Goal: Task Accomplishment & Management: Manage account settings

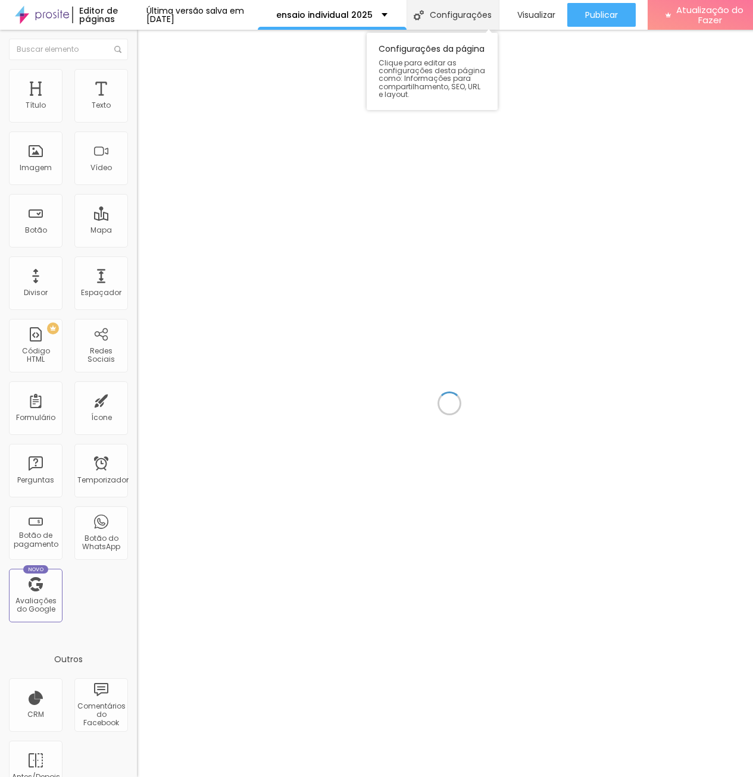
click at [491, 17] on font "Configurações" at bounding box center [461, 15] width 62 height 12
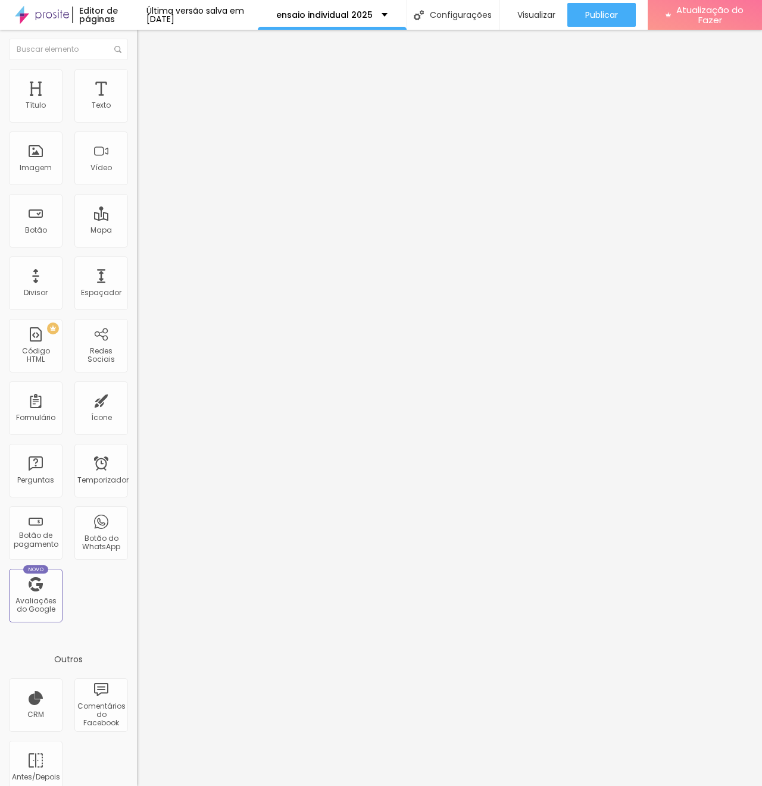
click at [591, 785] on div at bounding box center [381, 798] width 762 height 11
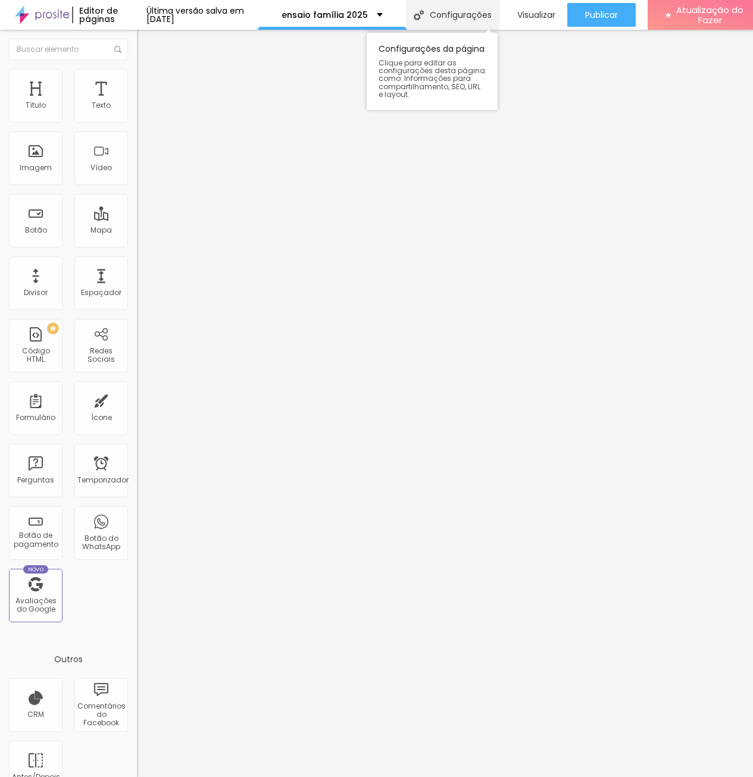
click at [461, 20] on font "Configurações" at bounding box center [461, 15] width 62 height 12
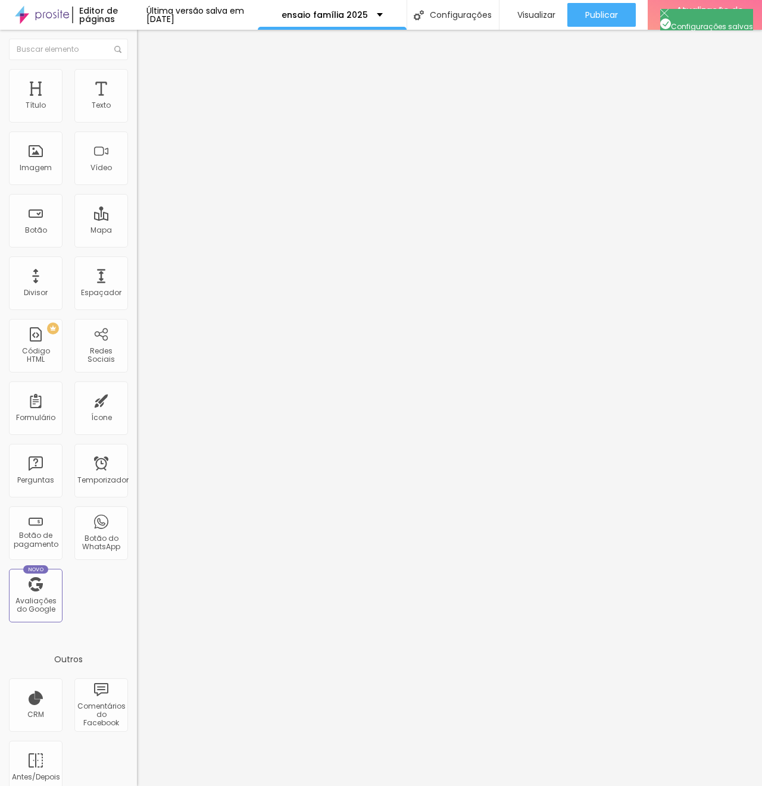
click at [599, 785] on div at bounding box center [381, 798] width 762 height 11
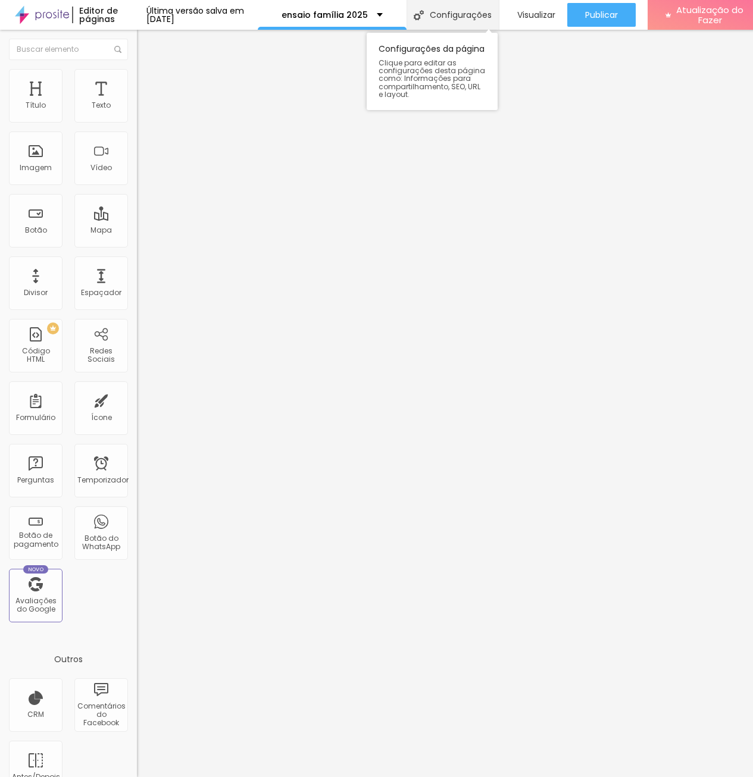
click at [474, 12] on font "Configurações" at bounding box center [461, 15] width 62 height 12
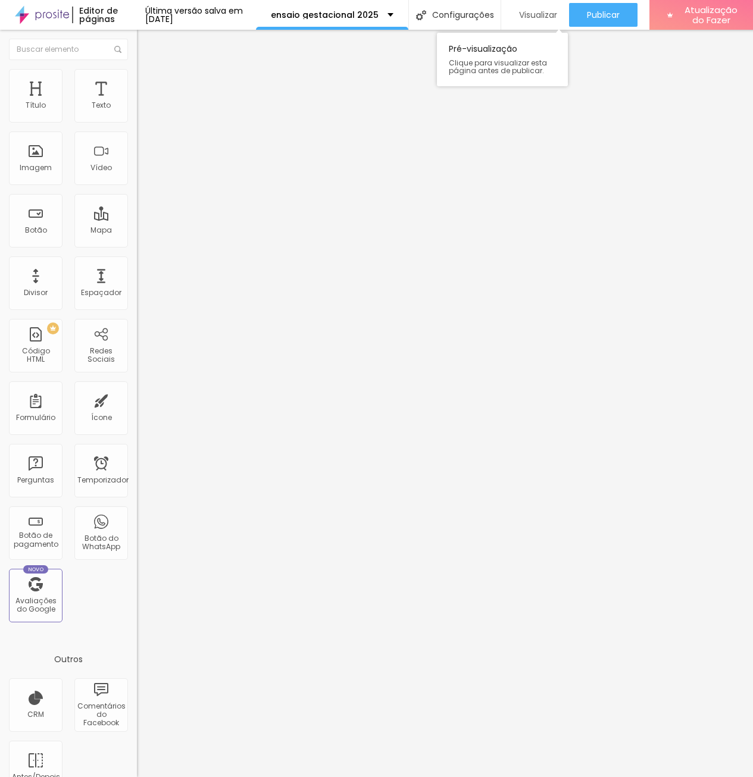
click at [543, 17] on font "Visualizar" at bounding box center [538, 15] width 38 height 12
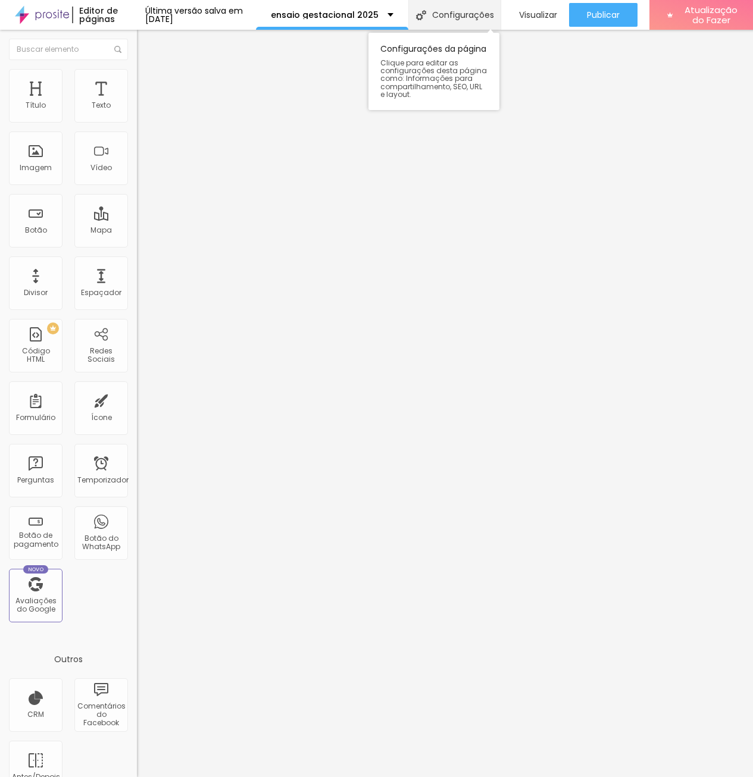
click at [469, 13] on font "Configurações" at bounding box center [463, 15] width 62 height 12
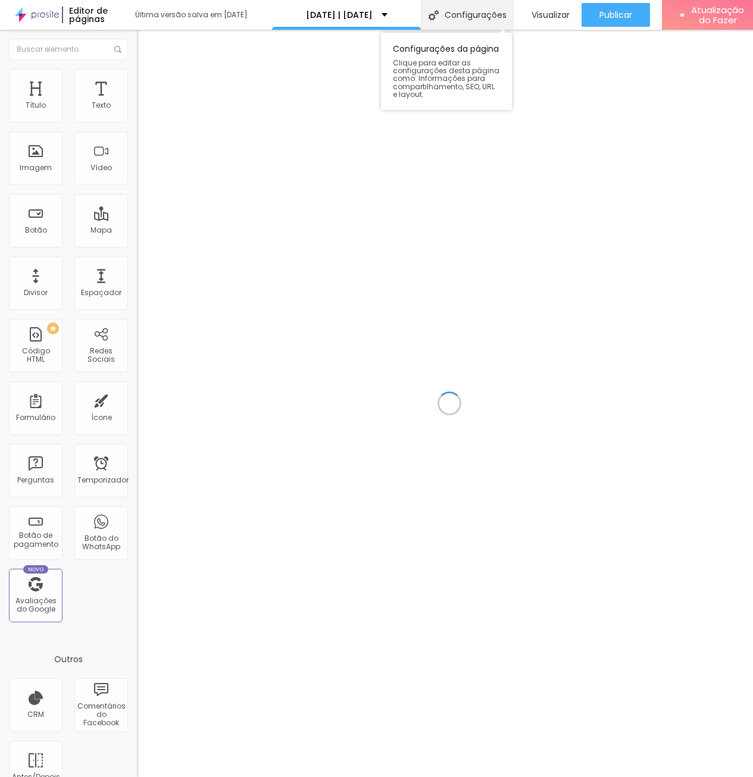
click at [458, 11] on font "Configurações" at bounding box center [475, 15] width 62 height 12
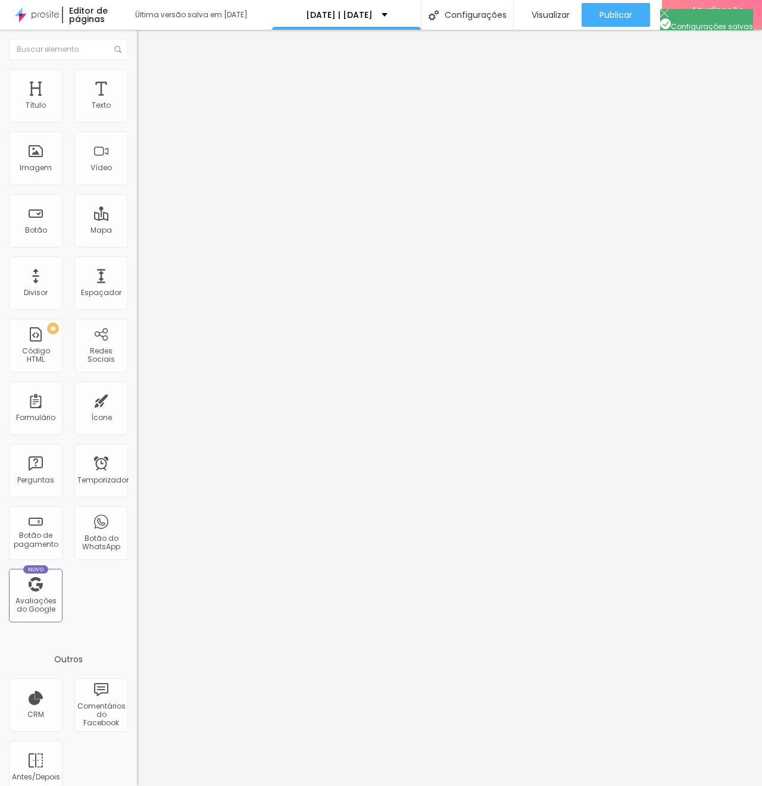
click at [600, 785] on div at bounding box center [381, 798] width 762 height 11
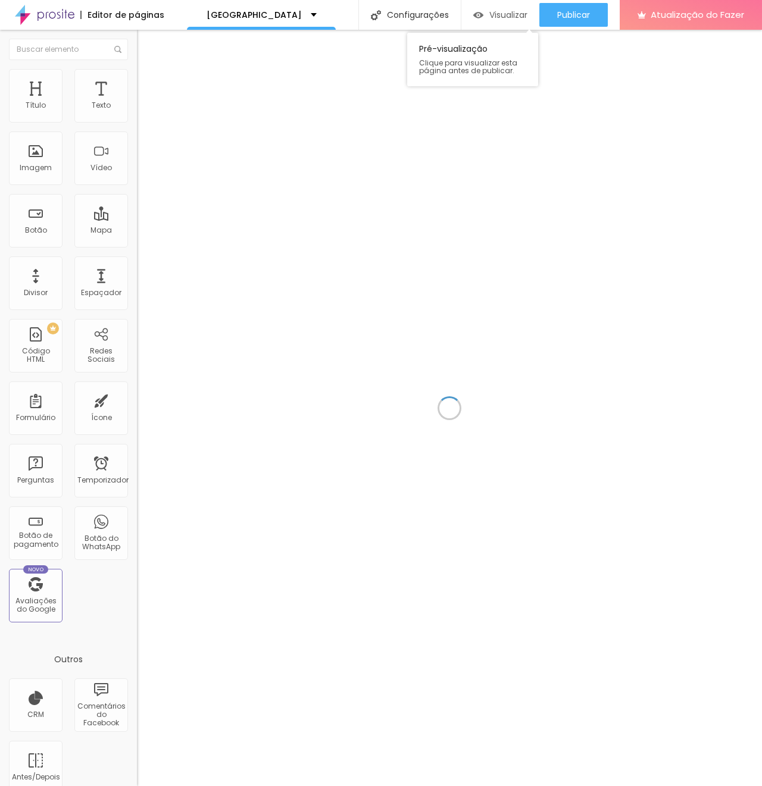
click at [492, 12] on font "Visualizar" at bounding box center [508, 15] width 38 height 12
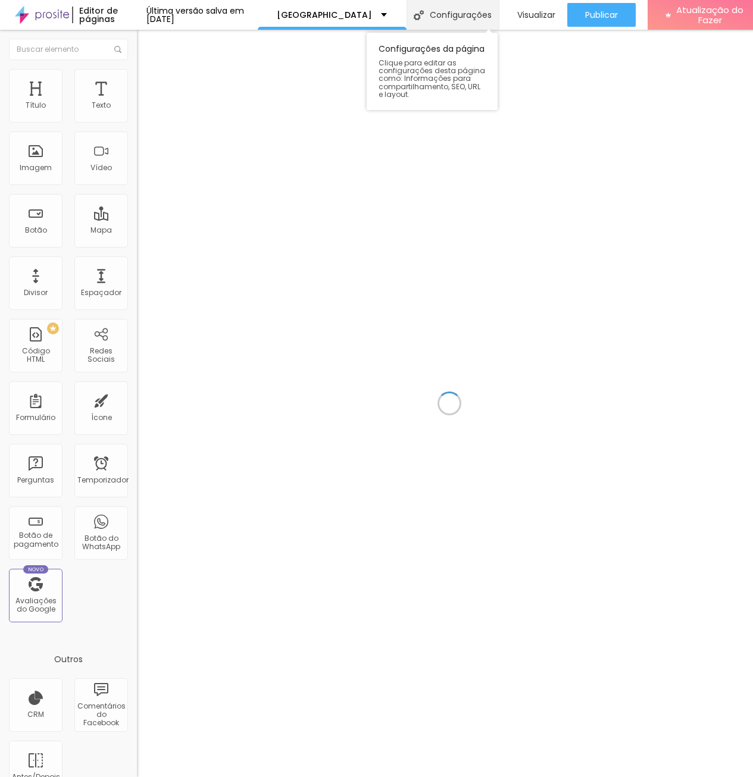
click at [455, 20] on font "Configurações" at bounding box center [461, 15] width 62 height 12
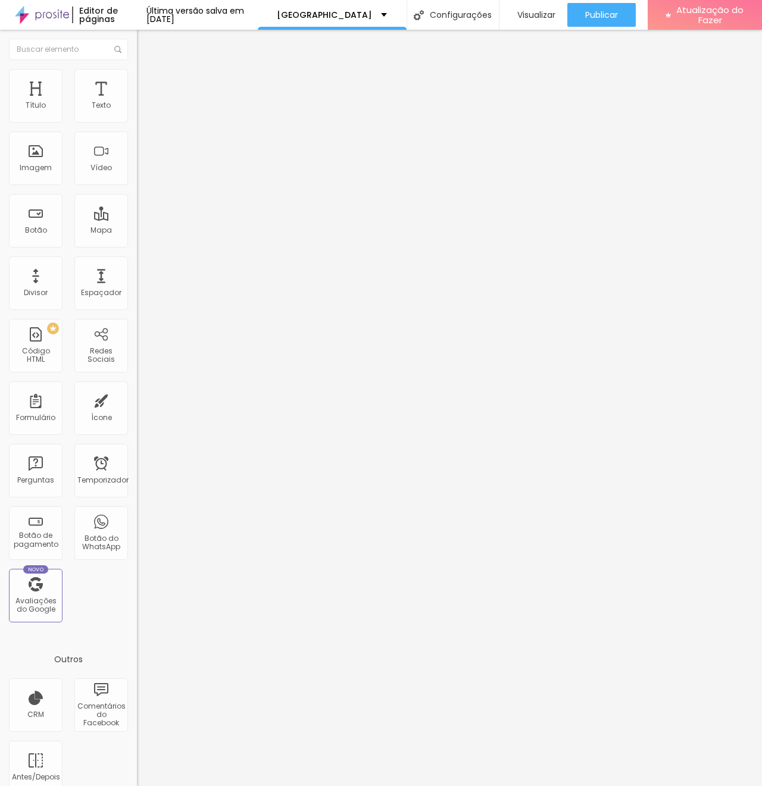
click at [591, 785] on div at bounding box center [381, 798] width 762 height 11
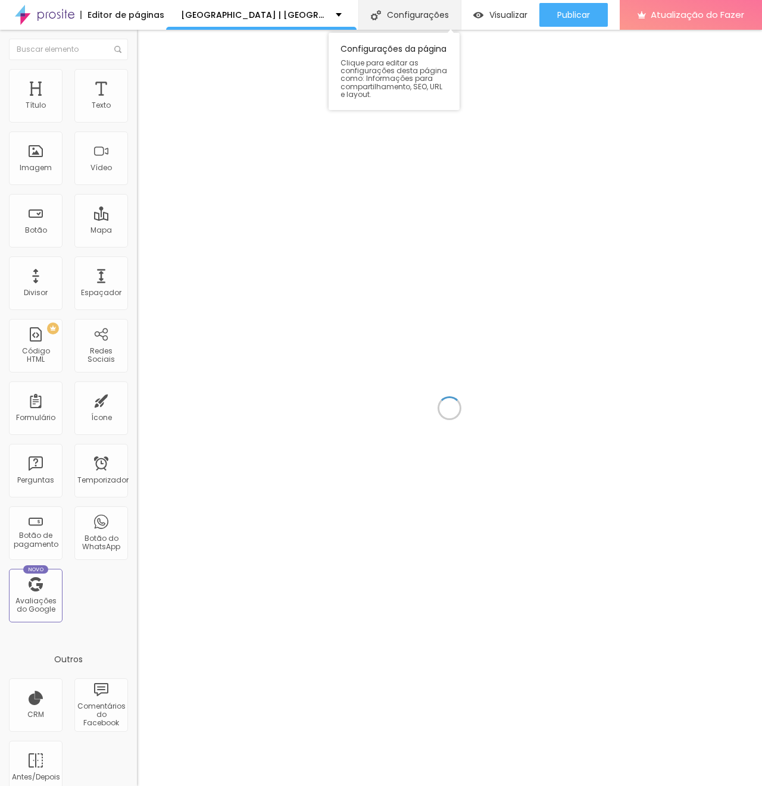
click at [381, 12] on img at bounding box center [376, 15] width 10 height 10
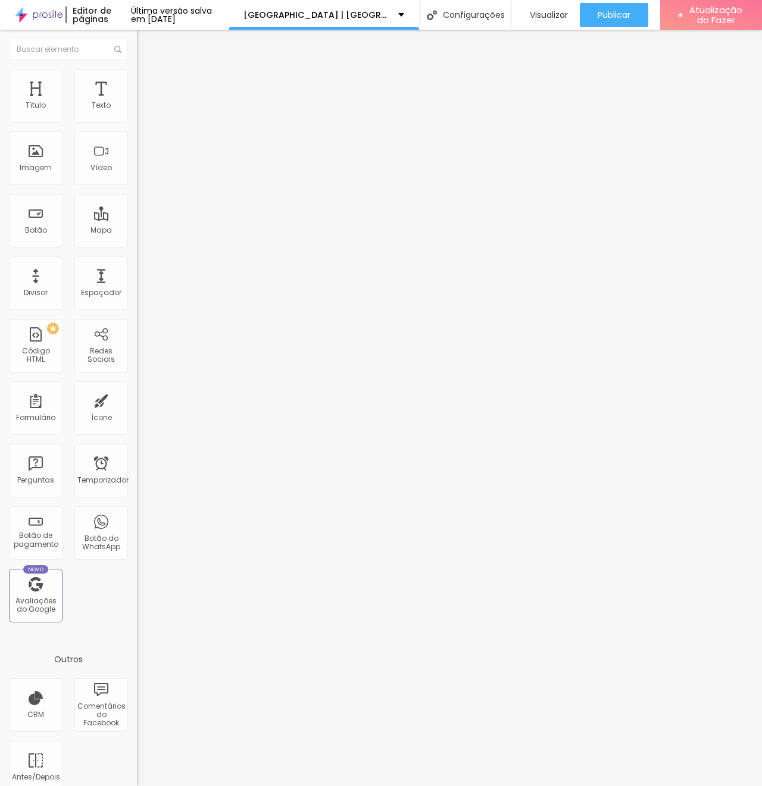
click at [596, 785] on div at bounding box center [381, 798] width 762 height 11
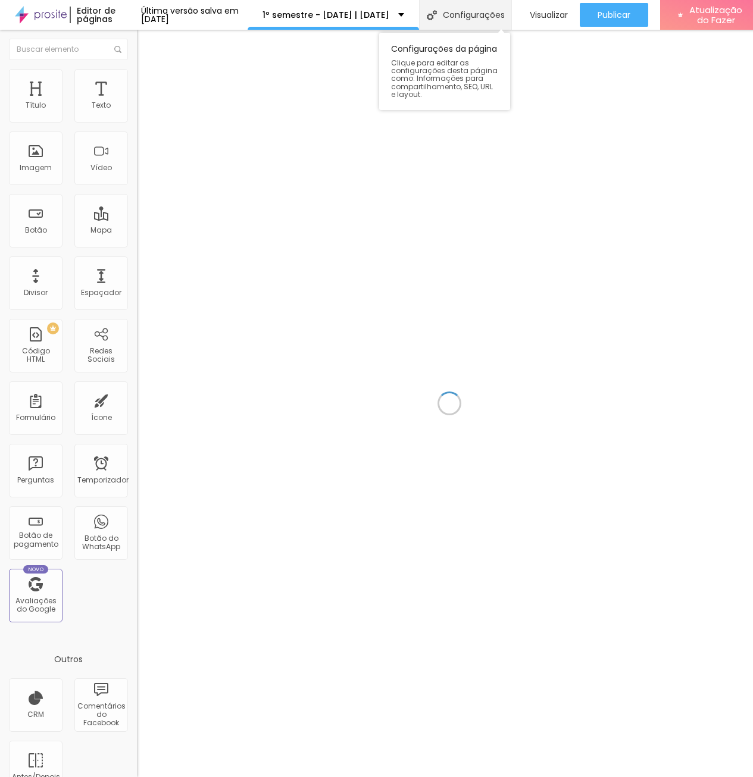
click at [472, 12] on font "Configurações" at bounding box center [474, 15] width 62 height 12
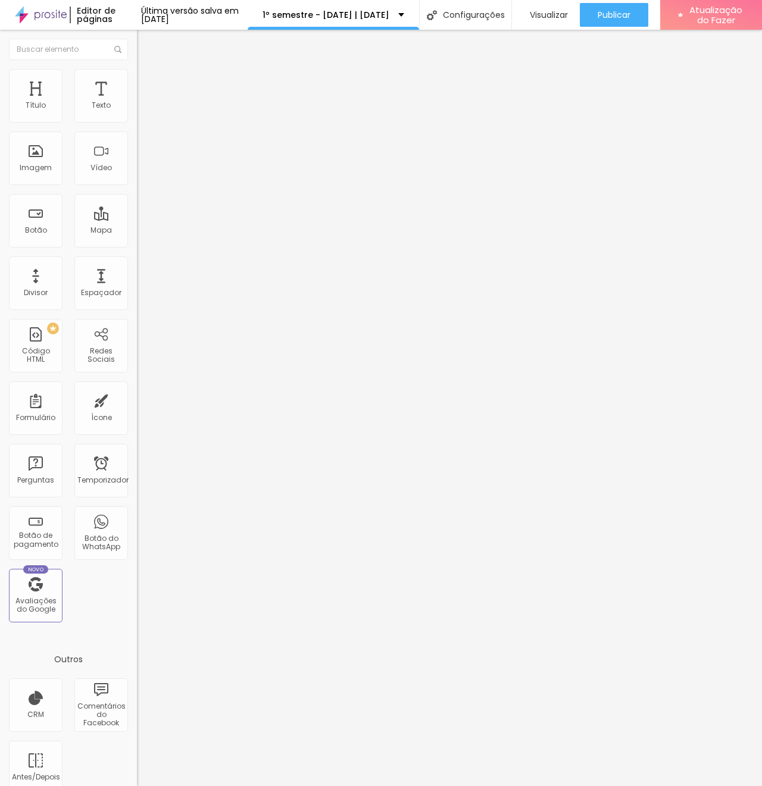
click at [591, 785] on div at bounding box center [381, 798] width 762 height 11
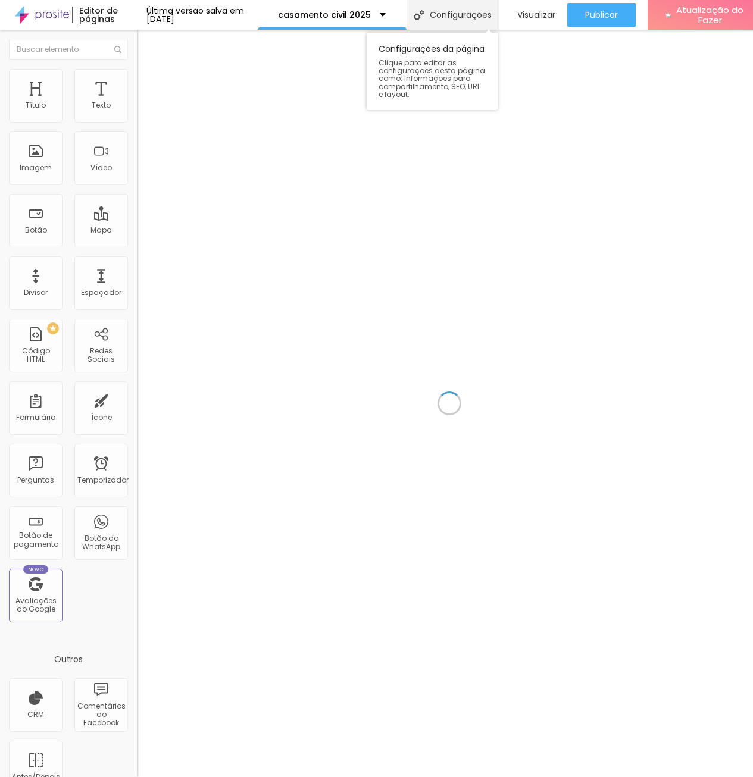
click at [421, 8] on div "Configurações" at bounding box center [452, 15] width 92 height 30
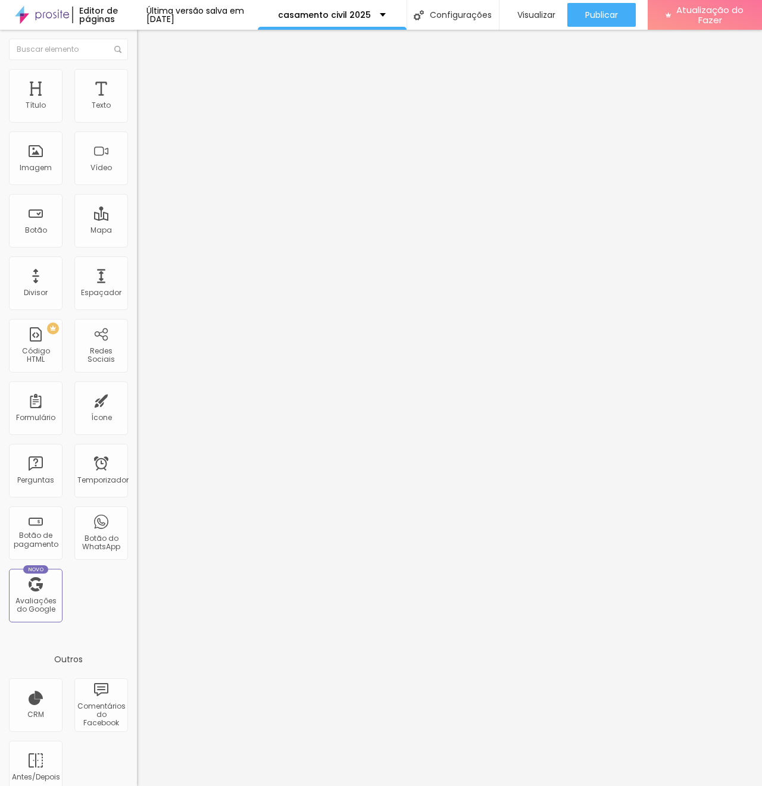
click at [590, 785] on div at bounding box center [381, 798] width 762 height 11
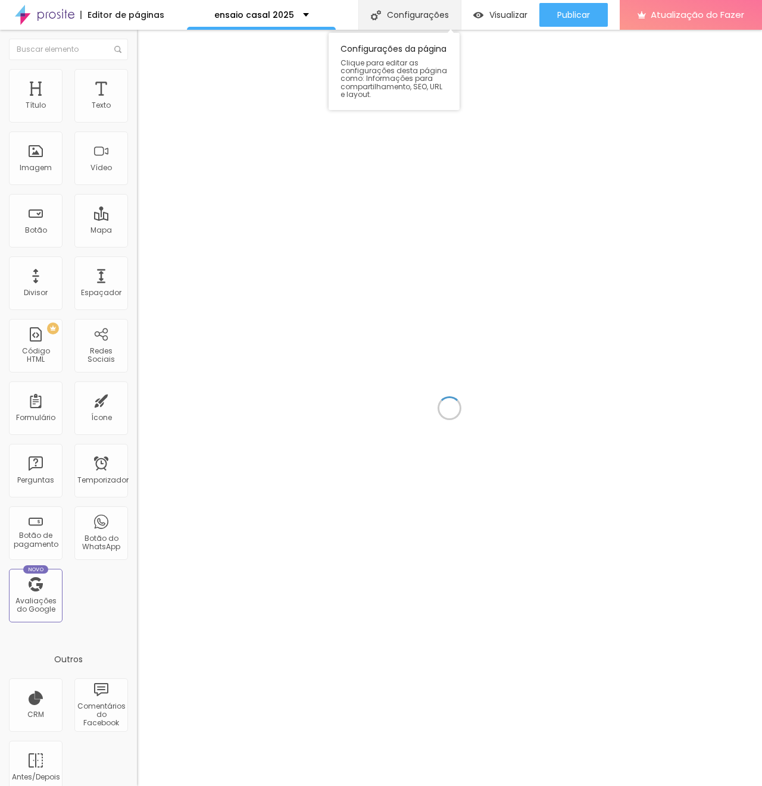
click at [336, 18] on div "ensaio casal 2025" at bounding box center [261, 15] width 149 height 30
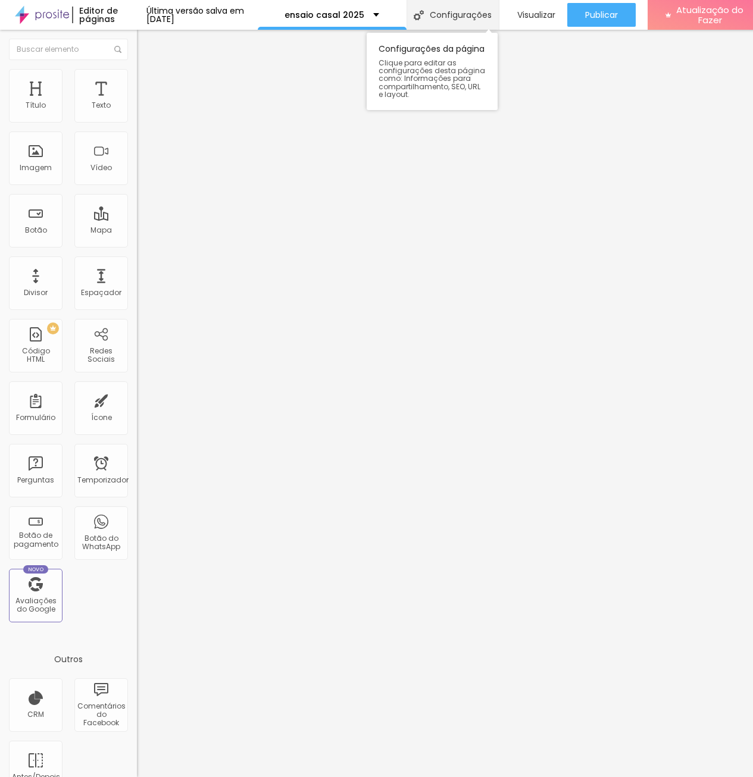
click at [469, 22] on div "Configurações" at bounding box center [452, 15] width 92 height 30
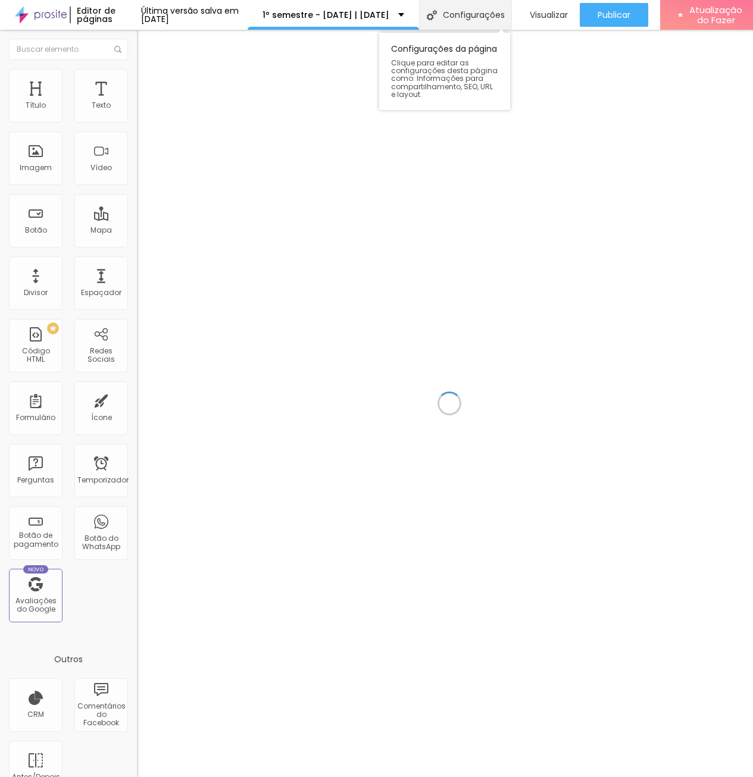
click at [474, 12] on font "Configurações" at bounding box center [474, 15] width 62 height 12
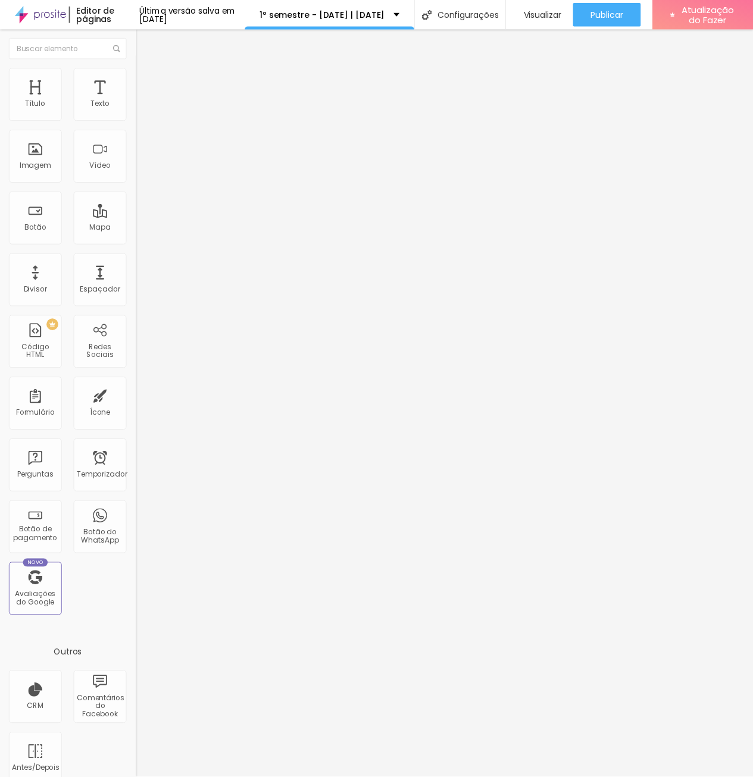
scroll to position [29, 0]
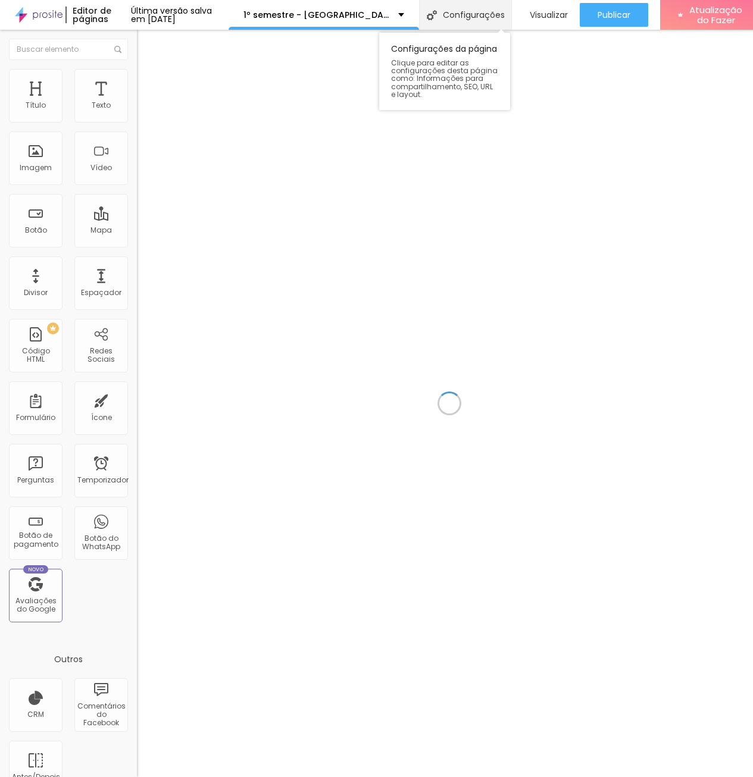
click at [500, 15] on font "Configurações" at bounding box center [474, 15] width 62 height 12
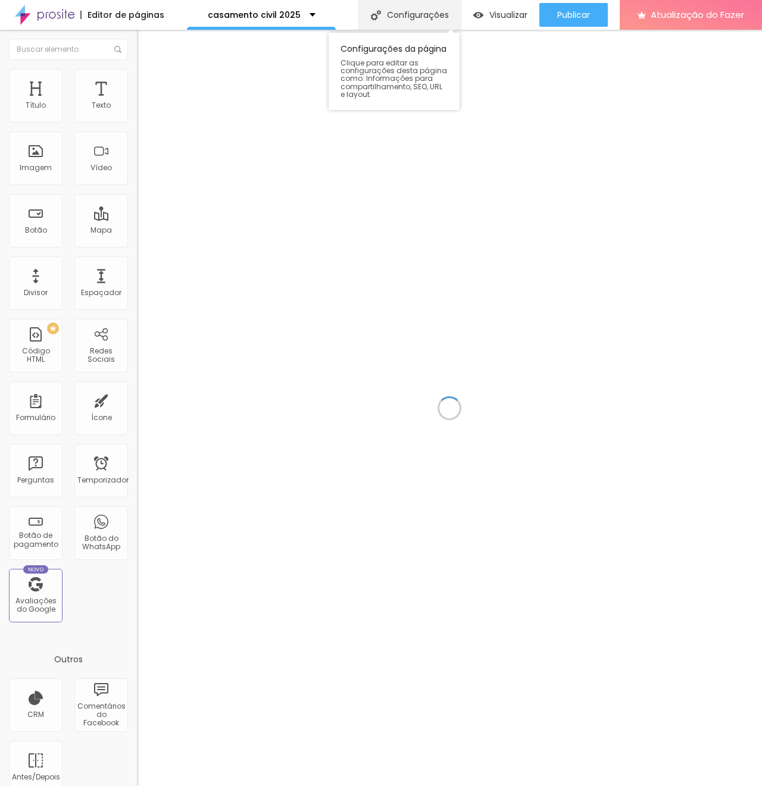
click at [381, 11] on img at bounding box center [376, 15] width 10 height 10
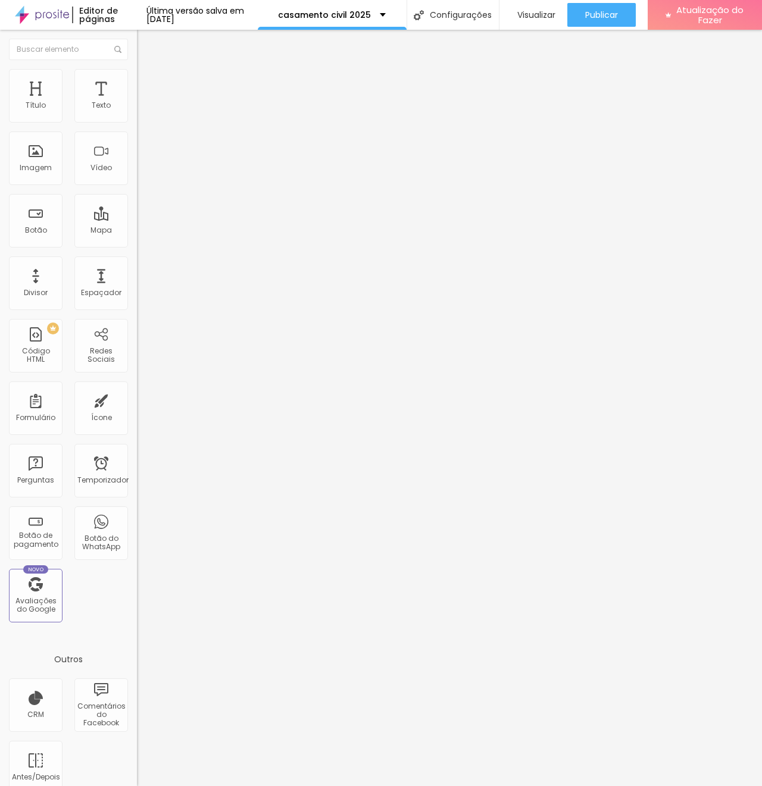
click at [596, 785] on div at bounding box center [381, 798] width 762 height 11
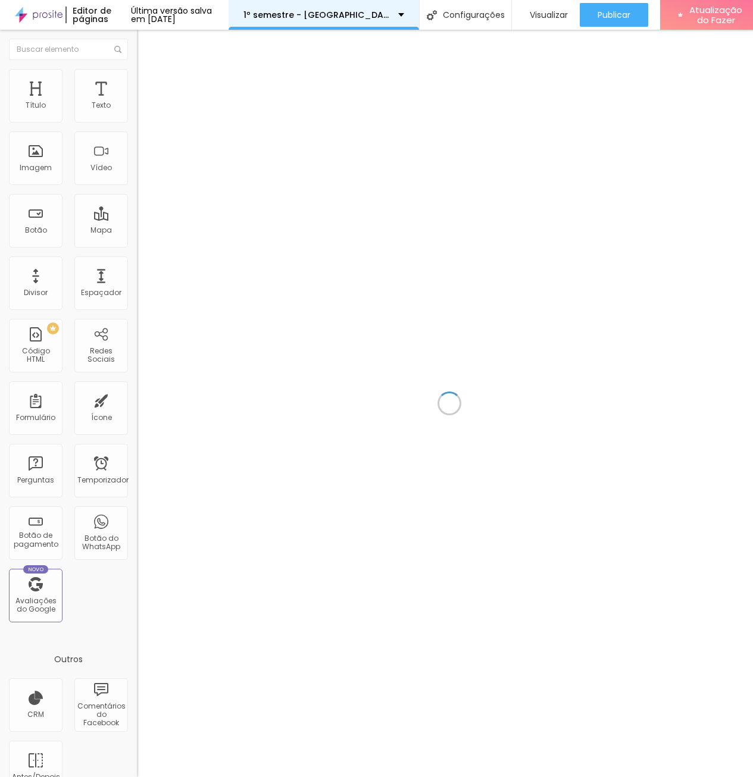
click at [416, 21] on div "1º semestre - [GEOGRAPHIC_DATA] | região [GEOGRAPHIC_DATA]" at bounding box center [323, 15] width 190 height 30
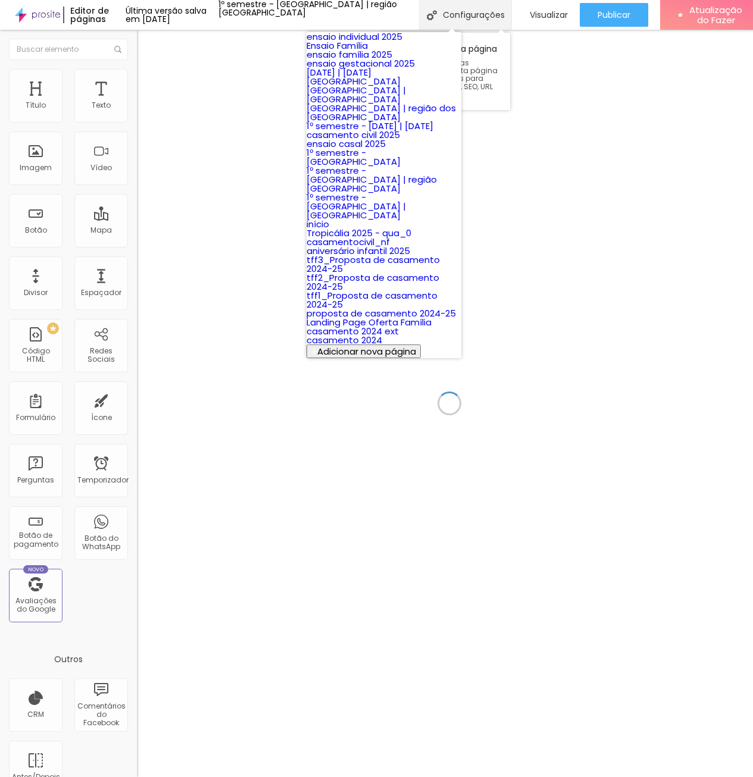
click at [503, 10] on font "Configurações" at bounding box center [474, 15] width 62 height 12
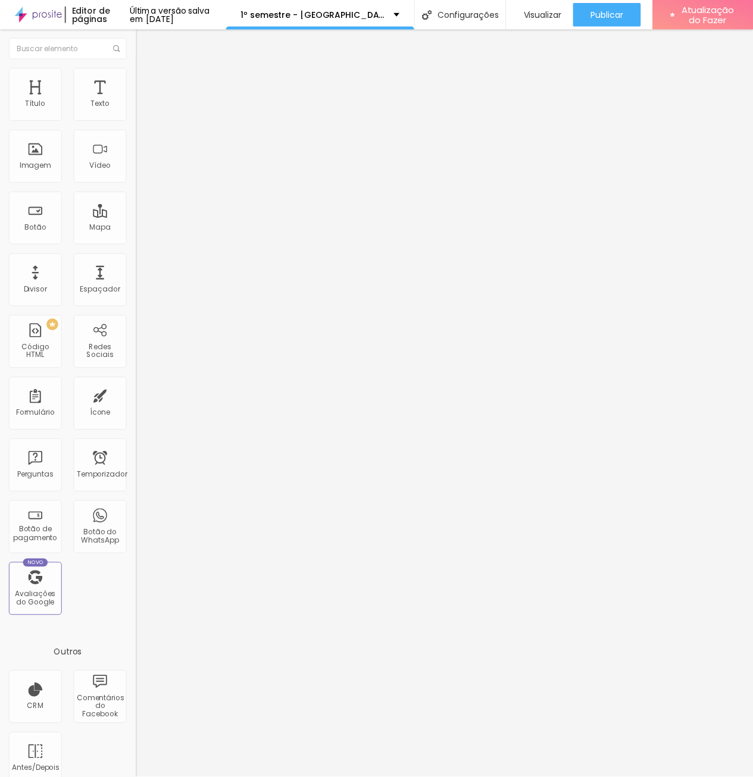
scroll to position [29, 0]
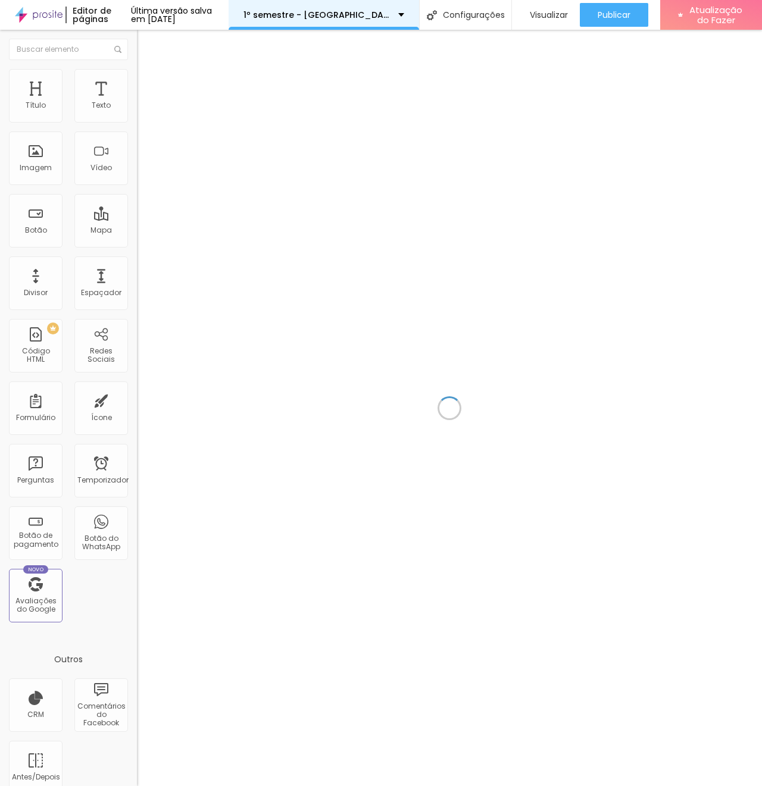
click at [412, 21] on div "1º semestre - [GEOGRAPHIC_DATA] | [GEOGRAPHIC_DATA]" at bounding box center [323, 15] width 190 height 30
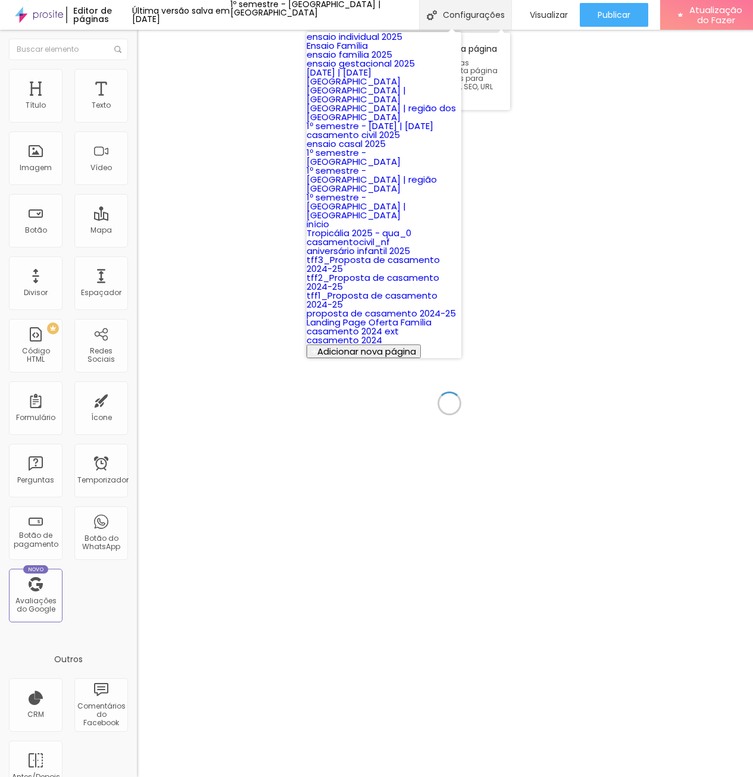
click at [499, 11] on font "Configurações" at bounding box center [474, 15] width 62 height 12
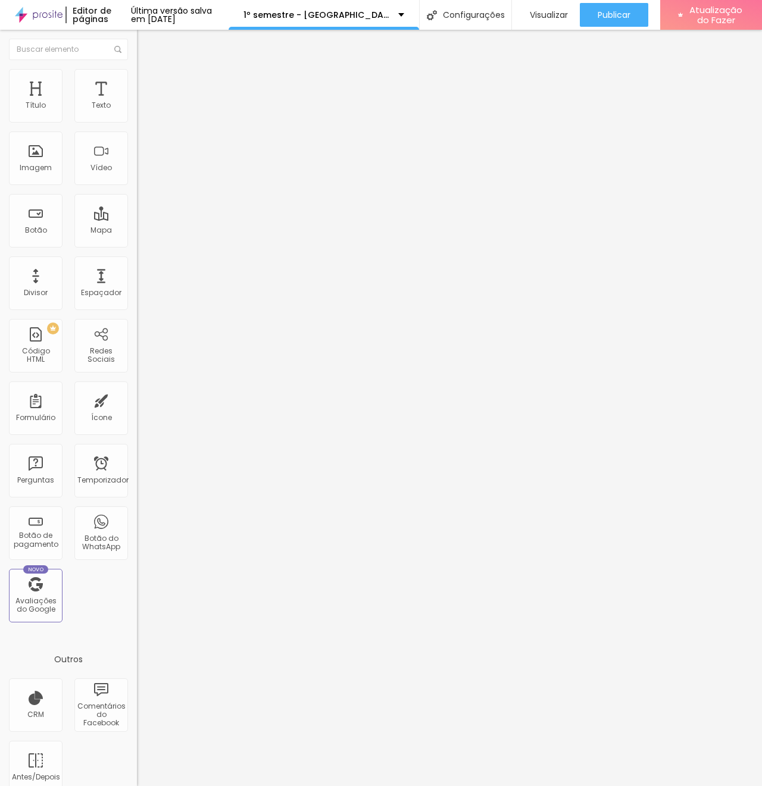
click at [599, 785] on div at bounding box center [381, 798] width 762 height 11
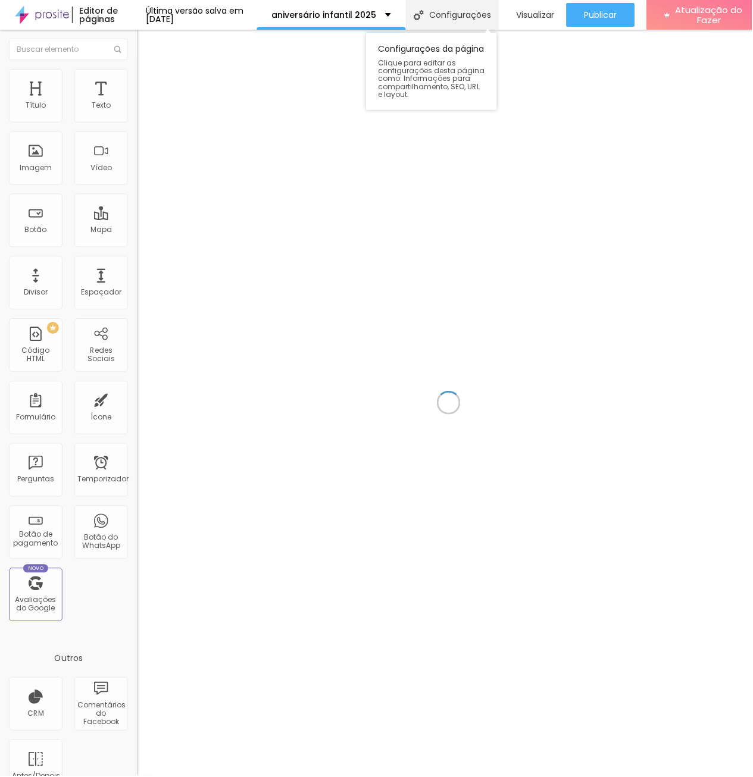
click at [424, 17] on img at bounding box center [419, 15] width 10 height 10
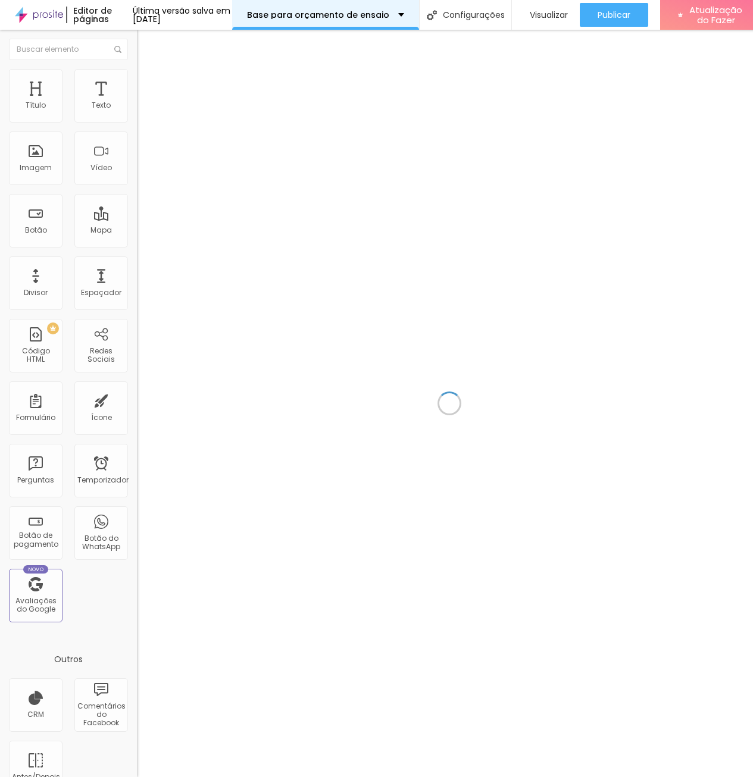
click at [389, 17] on font "Base para orçamento de ensaio" at bounding box center [318, 15] width 142 height 12
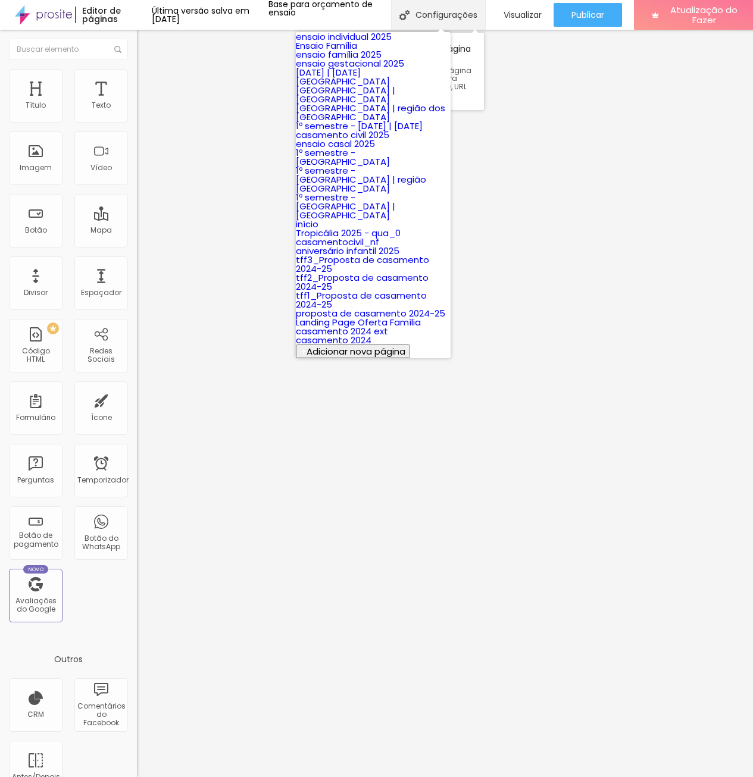
click at [477, 14] on font "Configurações" at bounding box center [446, 15] width 62 height 12
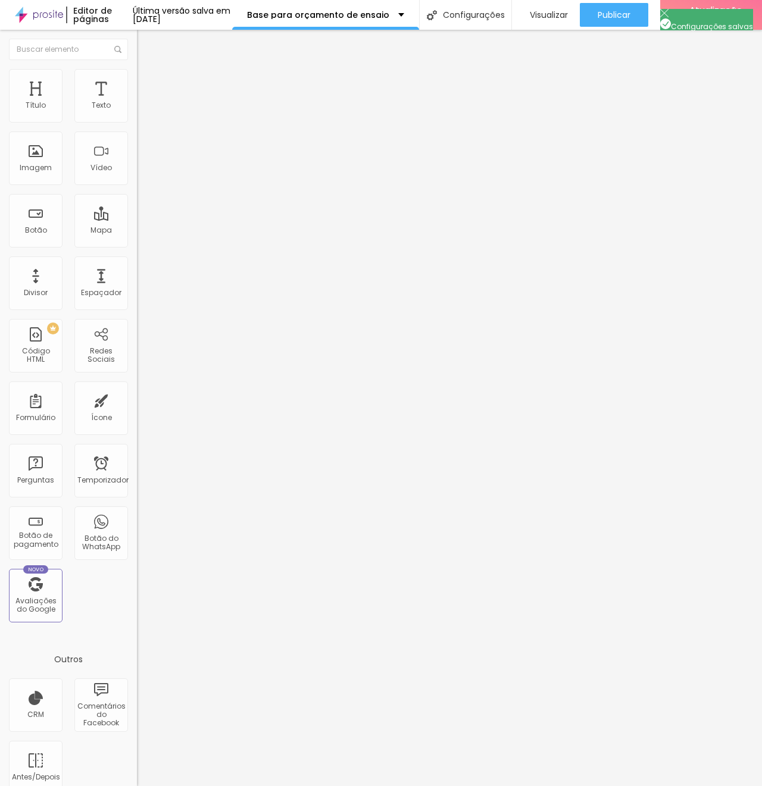
click at [603, 785] on div at bounding box center [381, 798] width 762 height 11
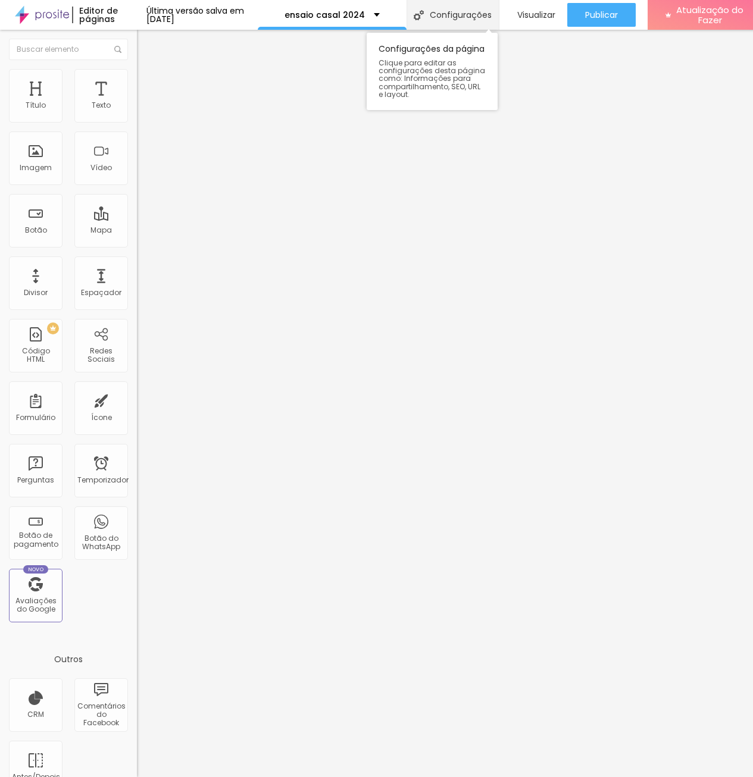
click at [449, 19] on font "Configurações" at bounding box center [461, 15] width 62 height 12
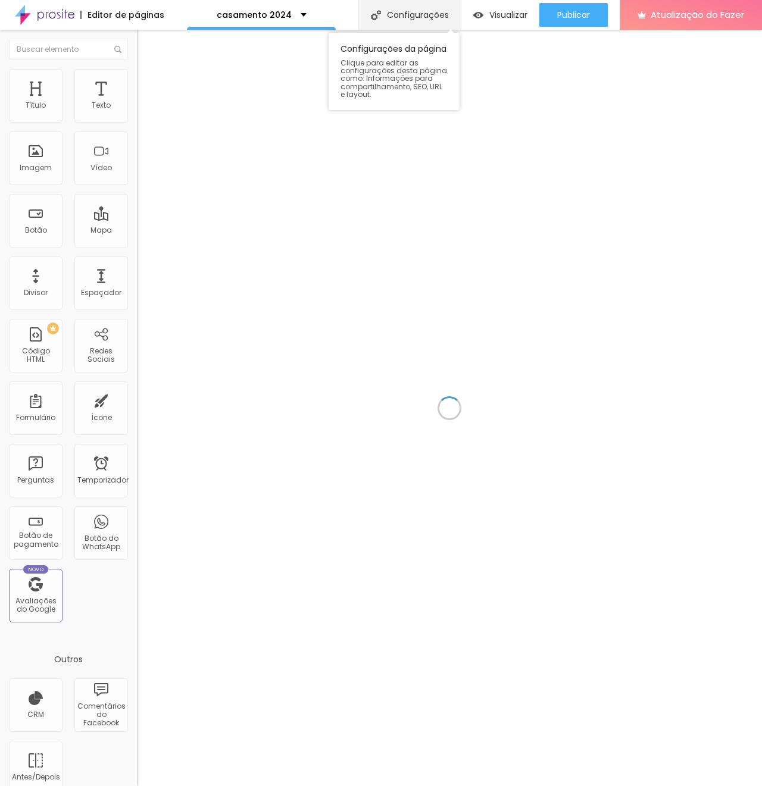
click at [417, 17] on font "Configurações" at bounding box center [418, 15] width 62 height 12
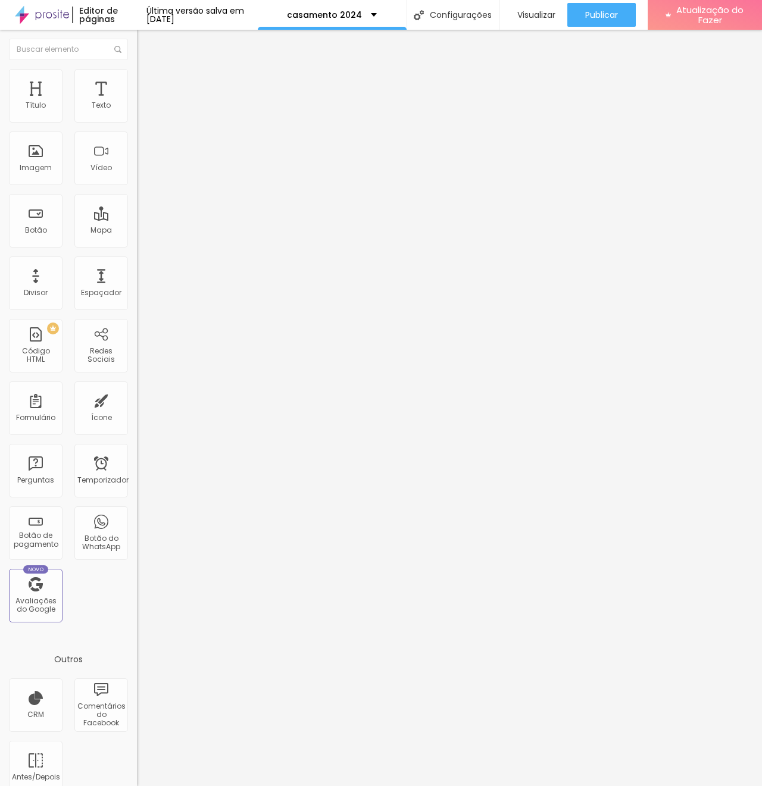
scroll to position [29, 0]
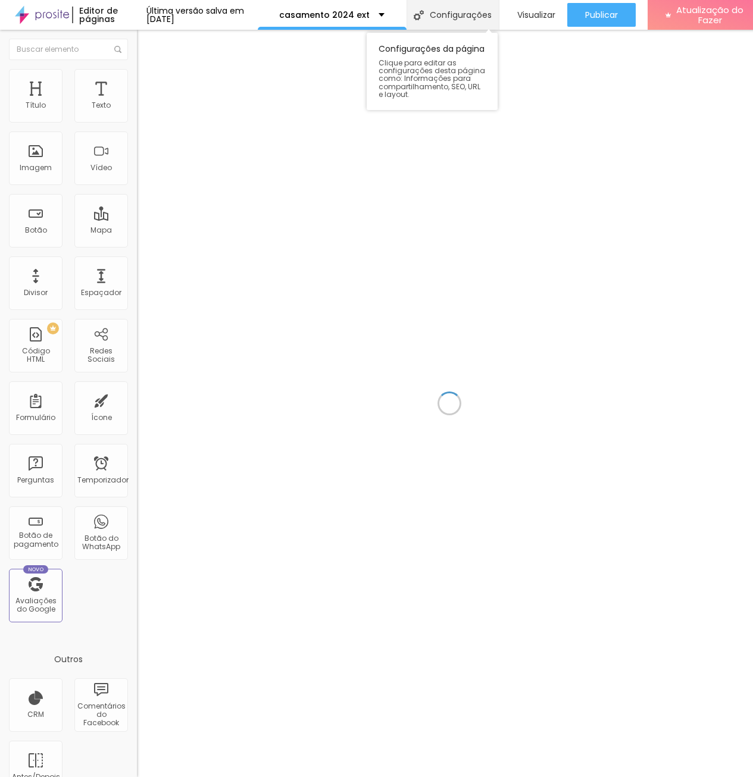
click at [469, 15] on font "Configurações" at bounding box center [461, 15] width 62 height 12
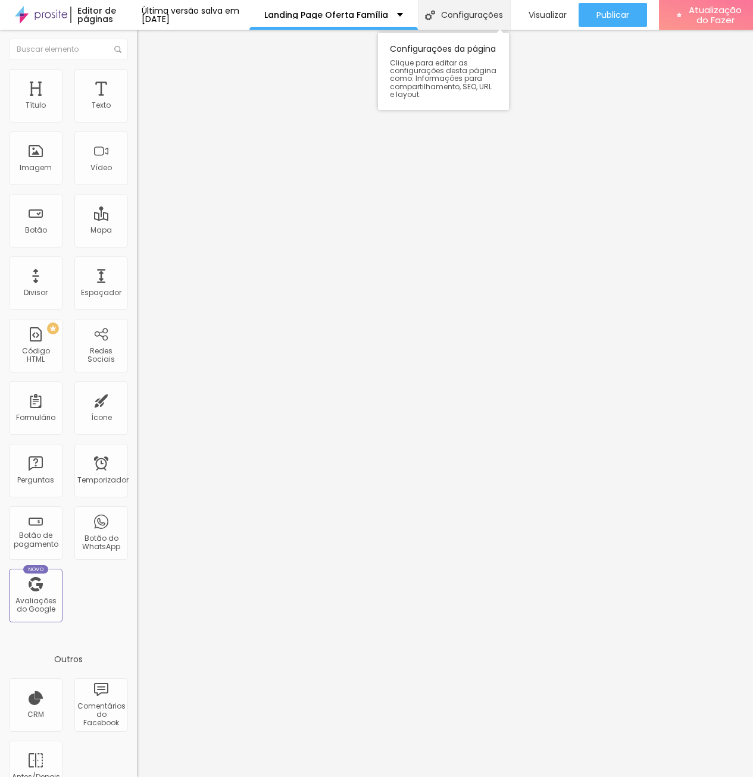
click at [480, 20] on font "Configurações" at bounding box center [472, 15] width 62 height 12
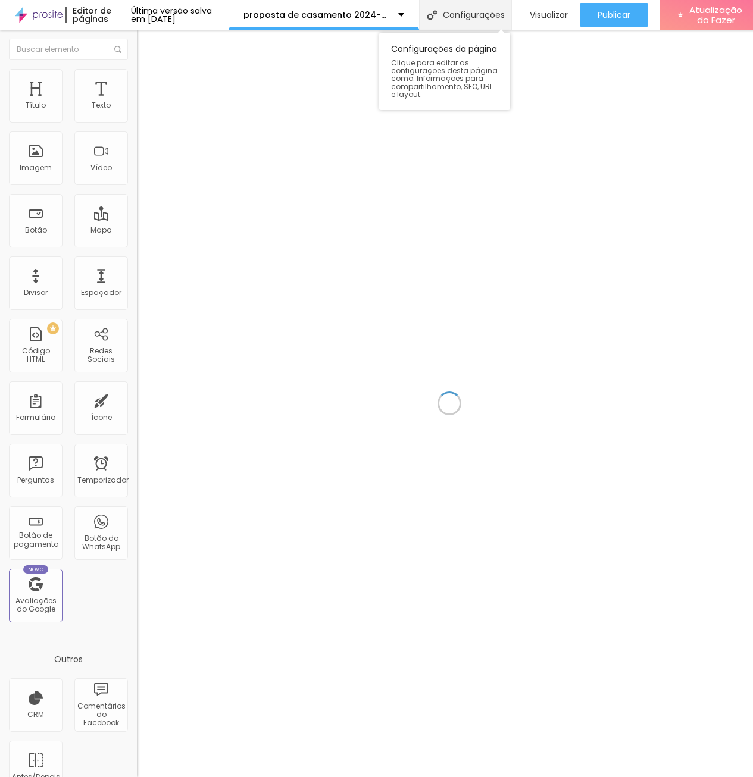
click at [483, 11] on font "Configurações" at bounding box center [474, 15] width 62 height 12
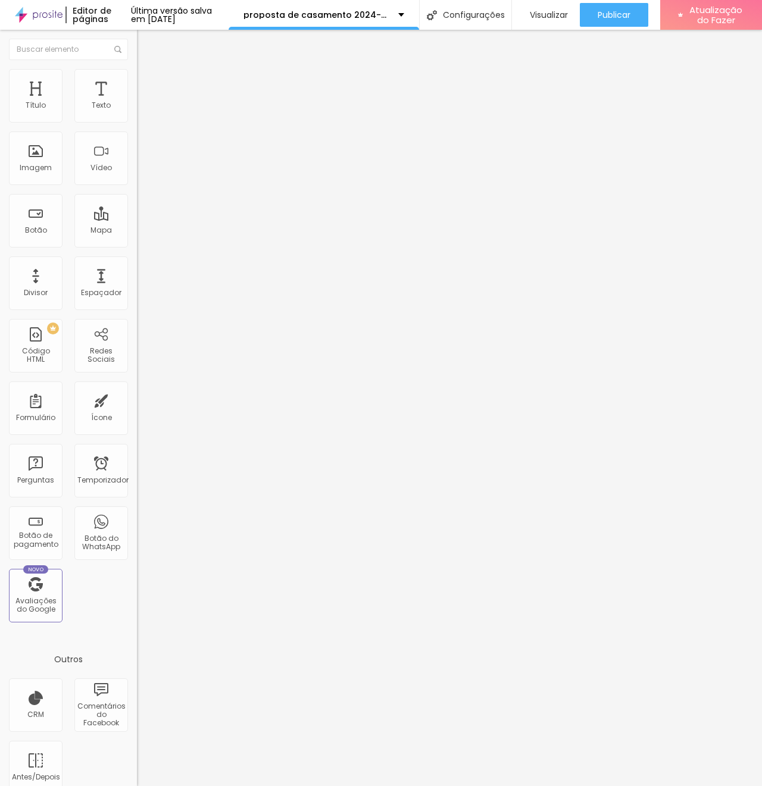
click at [594, 785] on div at bounding box center [381, 798] width 762 height 11
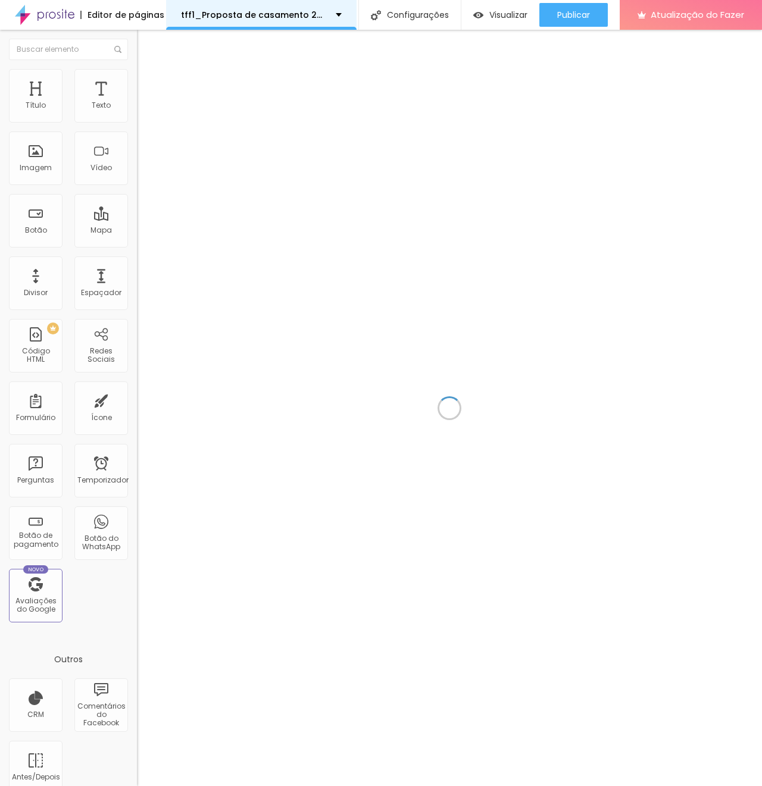
click at [349, 15] on font "tff1_Proposta de casamento 2024-25" at bounding box center [265, 15] width 168 height 12
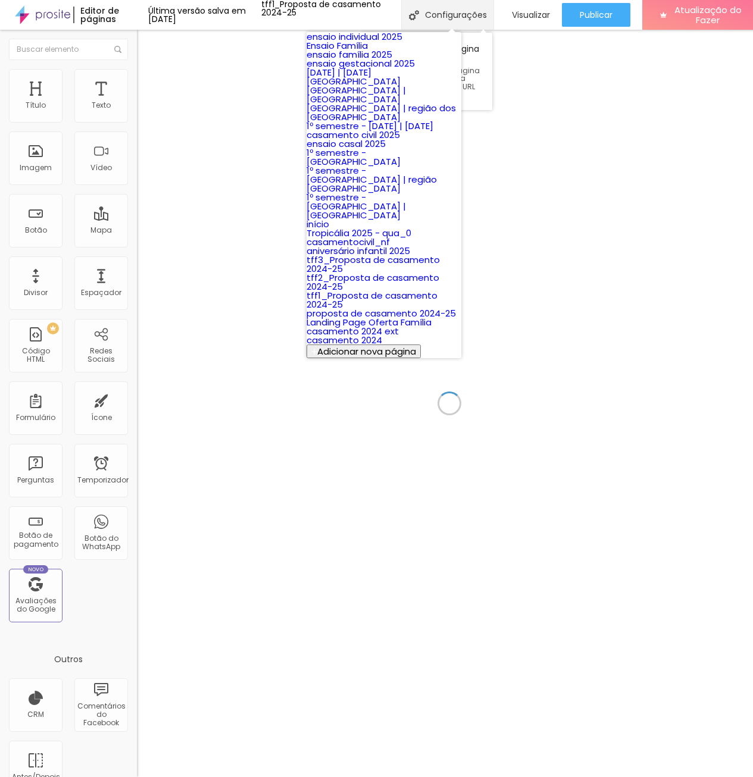
click at [487, 14] on font "Configurações" at bounding box center [456, 15] width 62 height 12
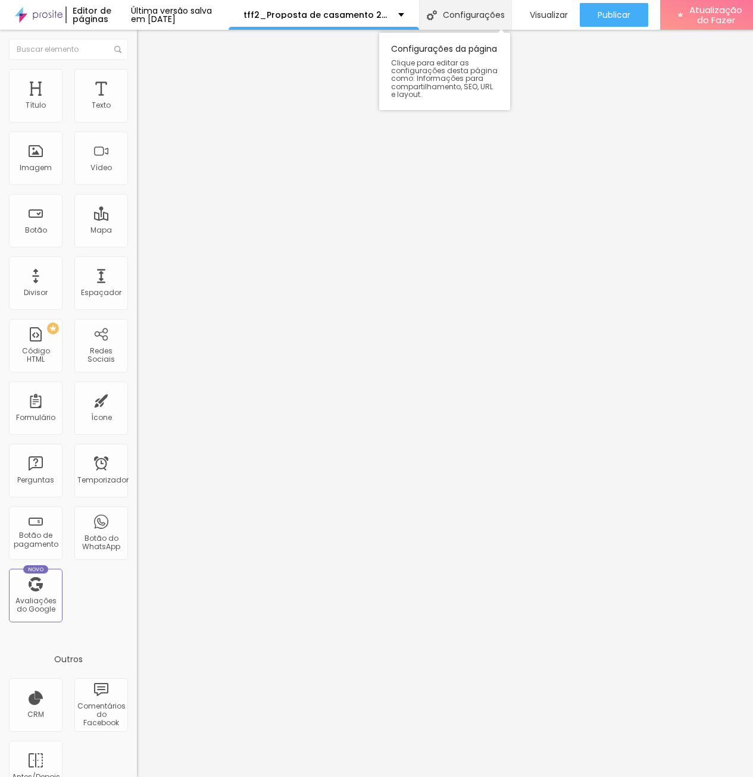
click at [505, 11] on font "Configurações" at bounding box center [474, 15] width 62 height 12
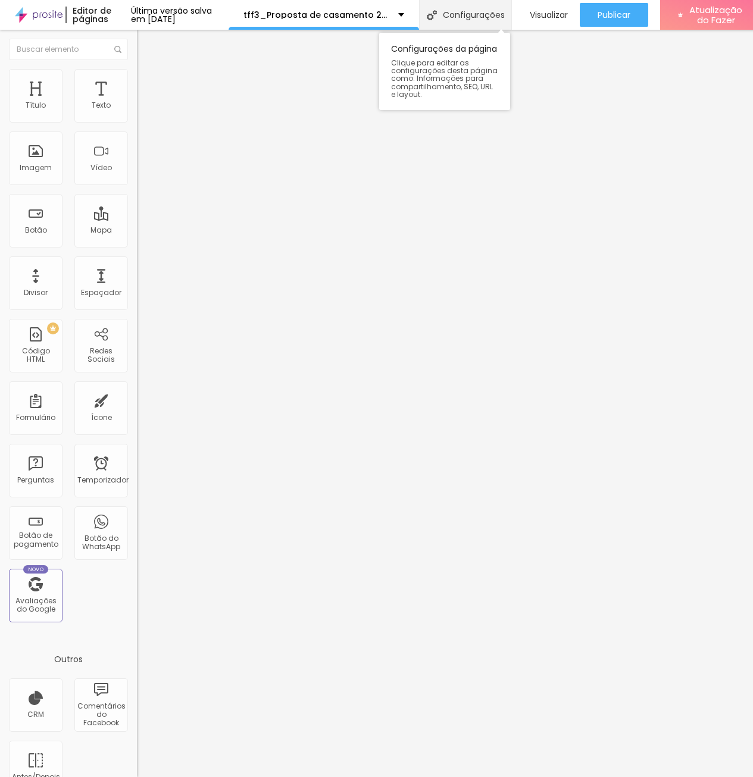
click at [505, 15] on font "Configurações" at bounding box center [474, 15] width 62 height 12
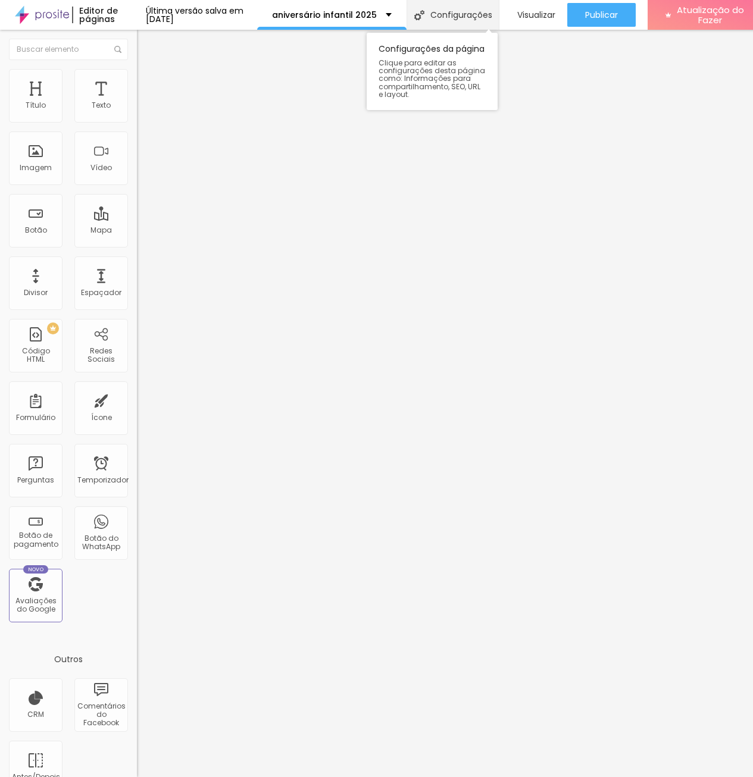
click at [483, 15] on font "Configurações" at bounding box center [461, 15] width 62 height 12
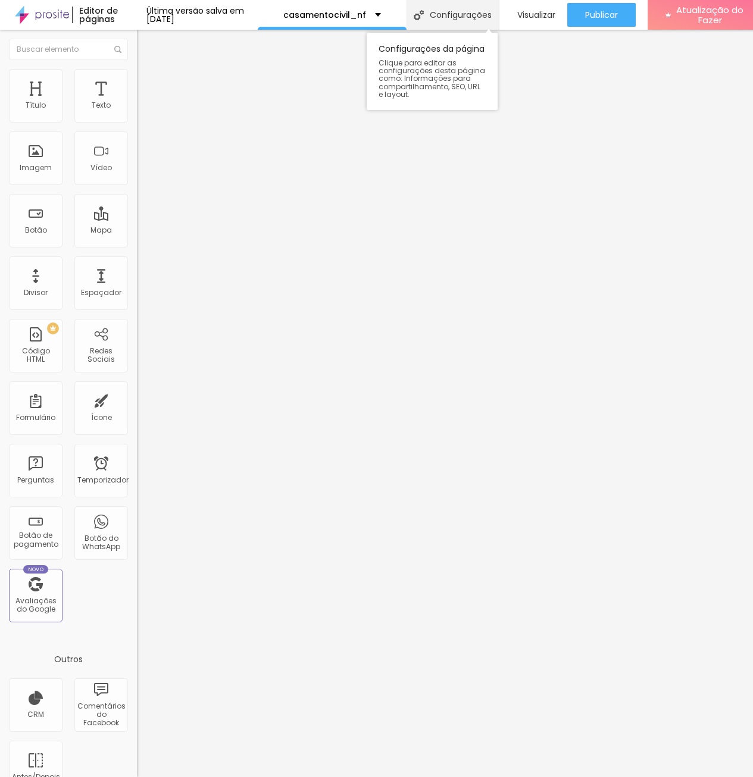
click at [489, 13] on font "Configurações" at bounding box center [461, 15] width 62 height 12
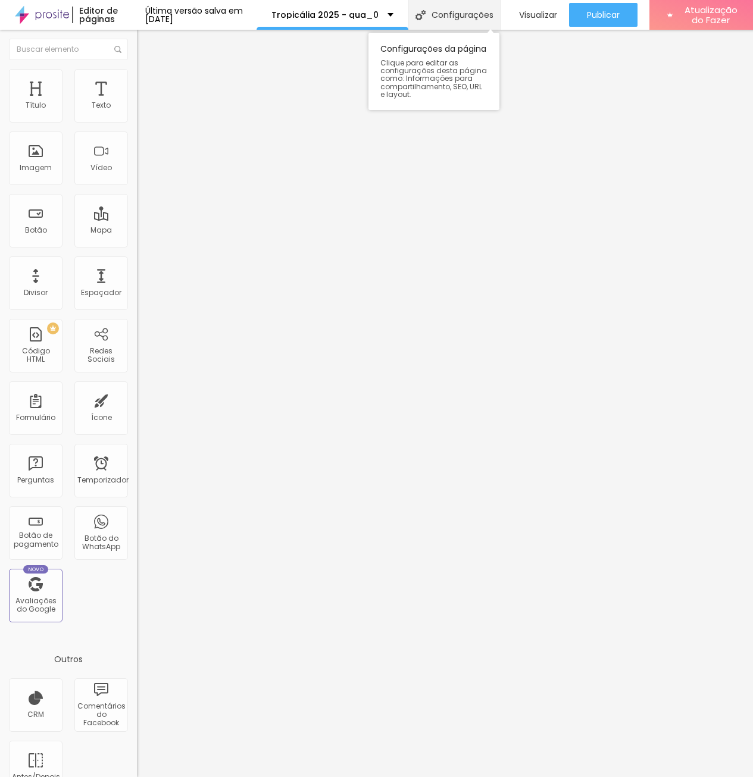
click at [475, 9] on font "Configurações" at bounding box center [462, 15] width 62 height 12
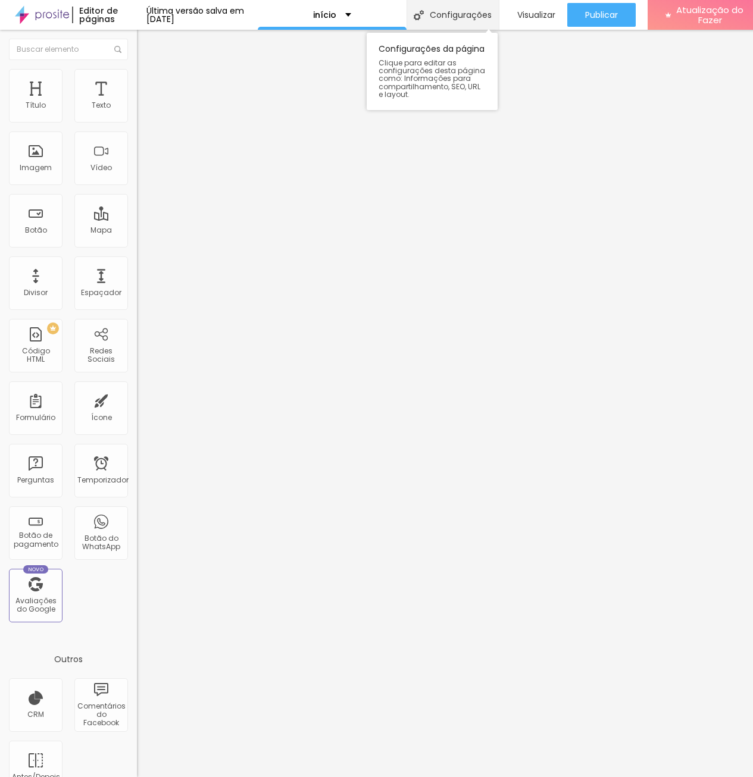
click at [474, 14] on font "Configurações" at bounding box center [461, 15] width 62 height 12
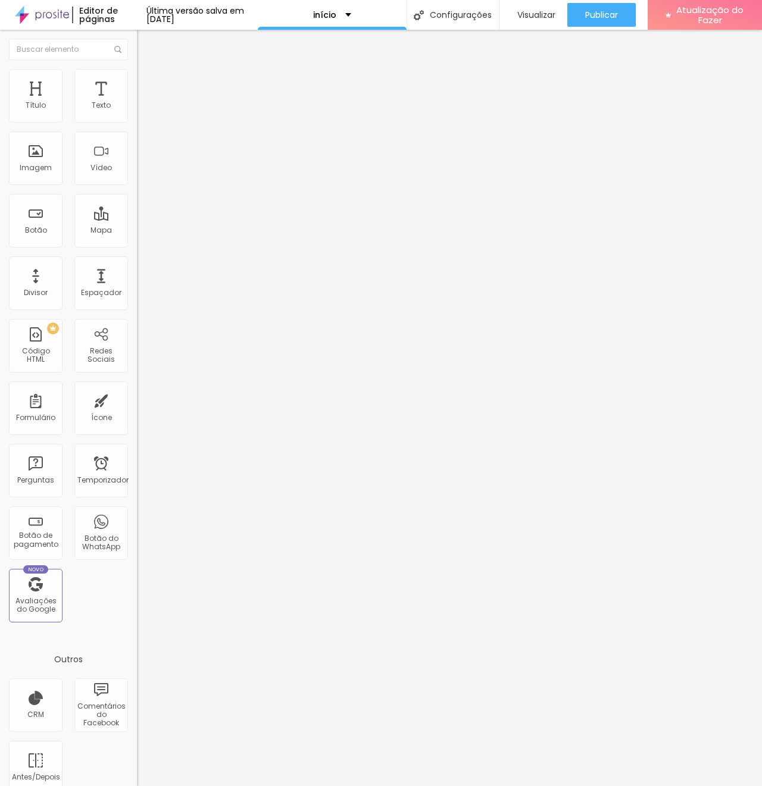
click at [598, 785] on div at bounding box center [381, 798] width 762 height 11
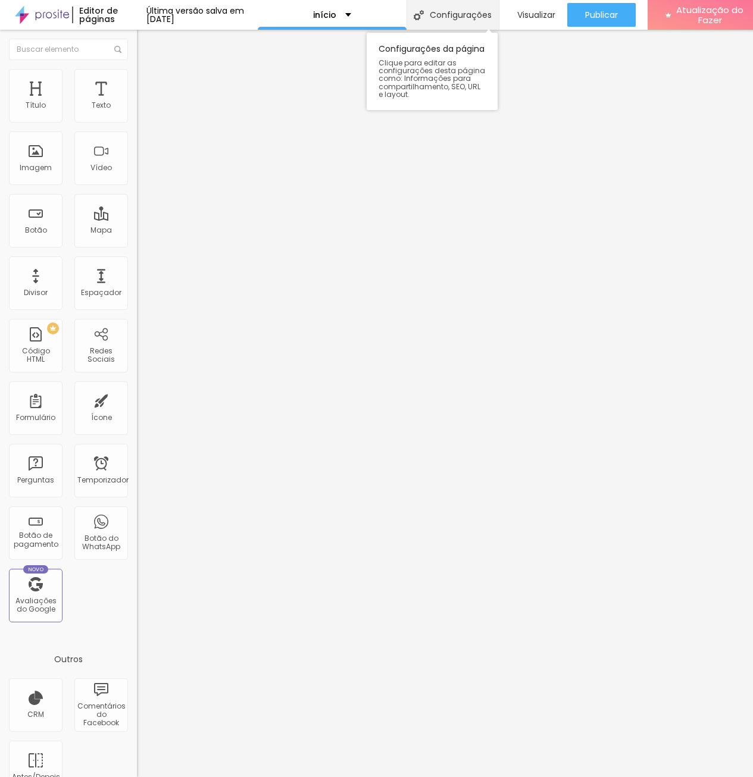
click at [457, 22] on div "Configurações" at bounding box center [452, 15] width 92 height 30
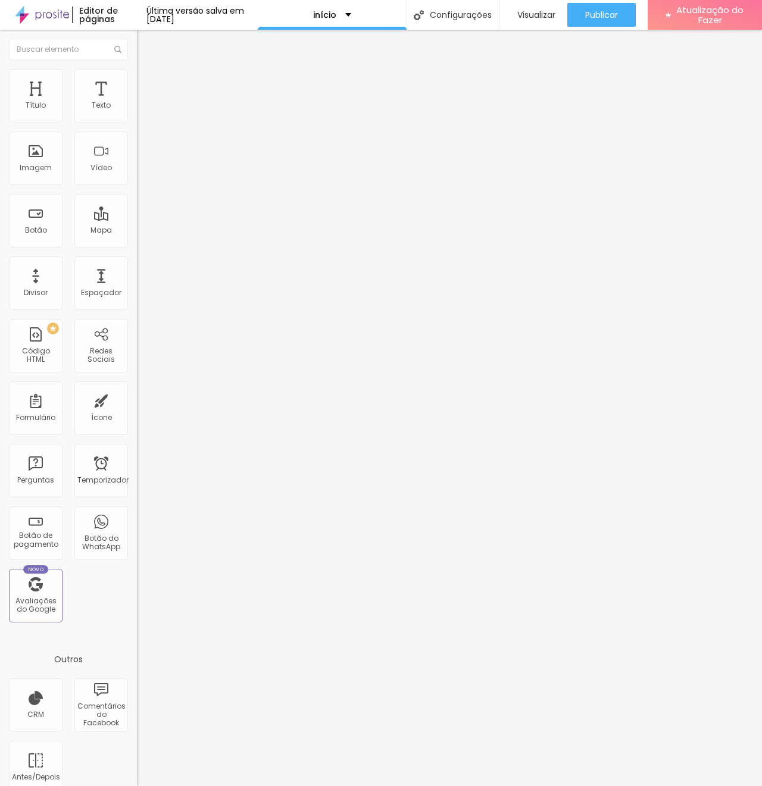
click at [605, 785] on div at bounding box center [381, 798] width 762 height 11
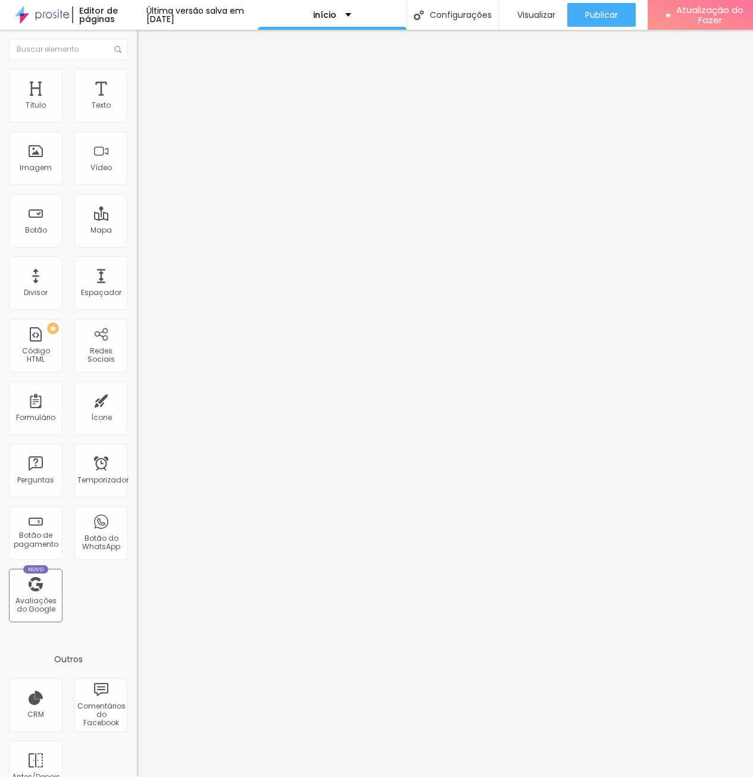
click at [59, 12] on img at bounding box center [42, 15] width 54 height 30
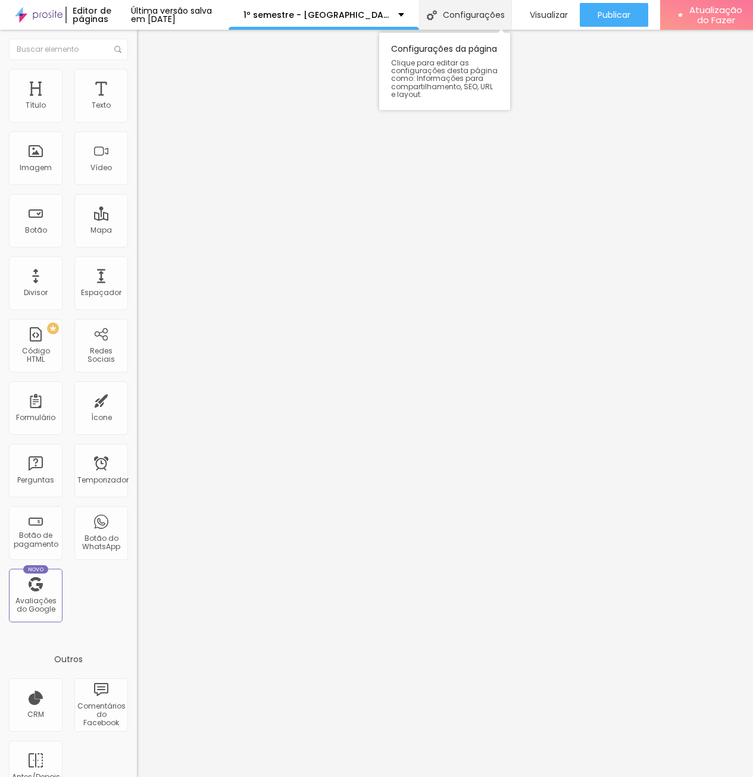
click at [505, 14] on font "Configurações" at bounding box center [474, 15] width 62 height 12
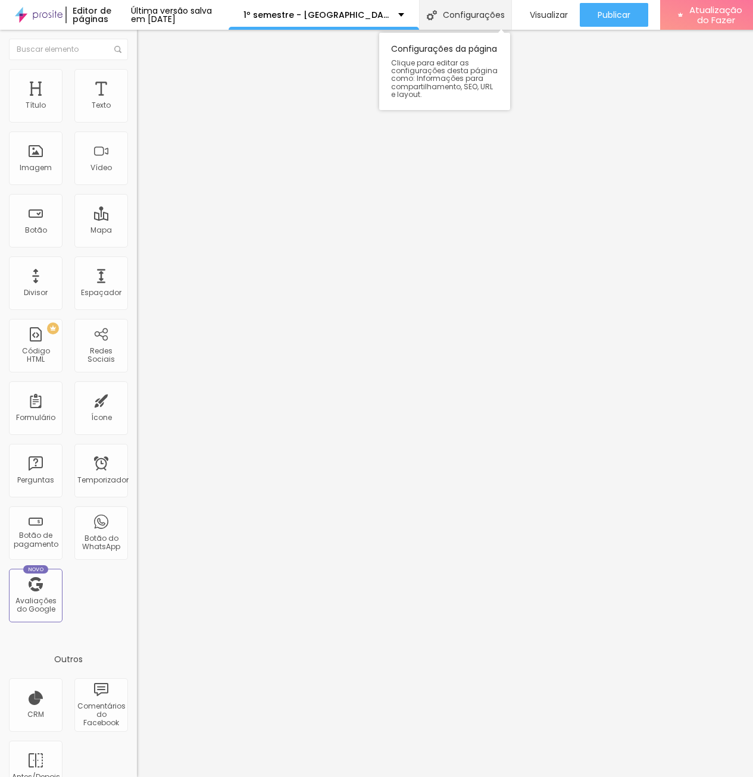
click at [490, 10] on font "Configurações" at bounding box center [474, 15] width 62 height 12
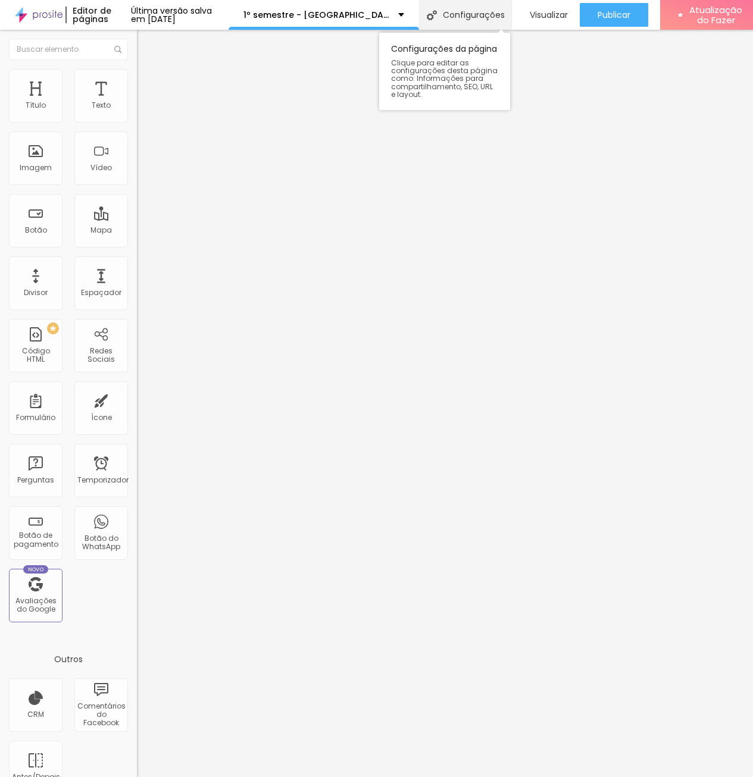
click at [450, 17] on font "Configurações" at bounding box center [474, 15] width 62 height 12
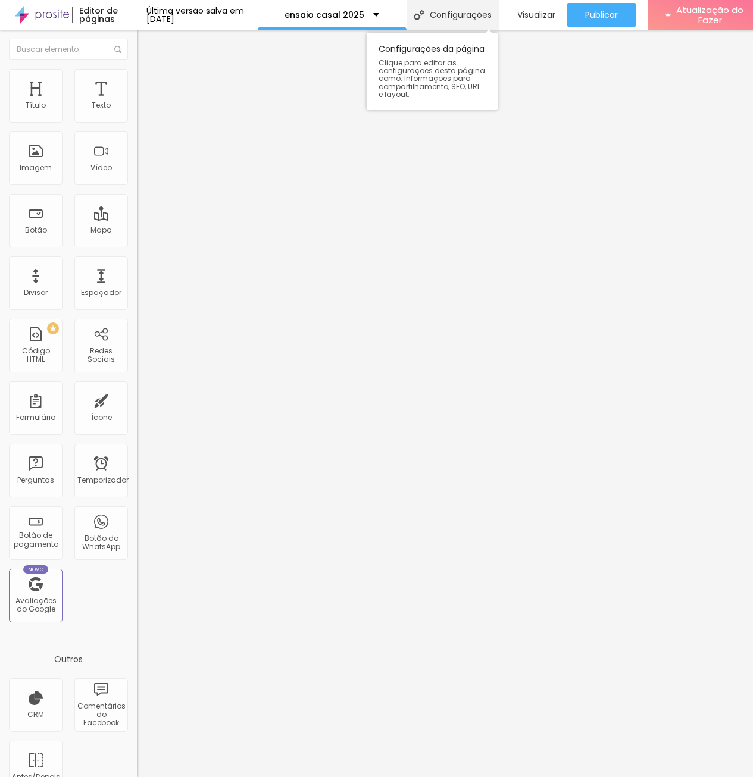
click at [465, 11] on font "Configurações" at bounding box center [461, 15] width 62 height 12
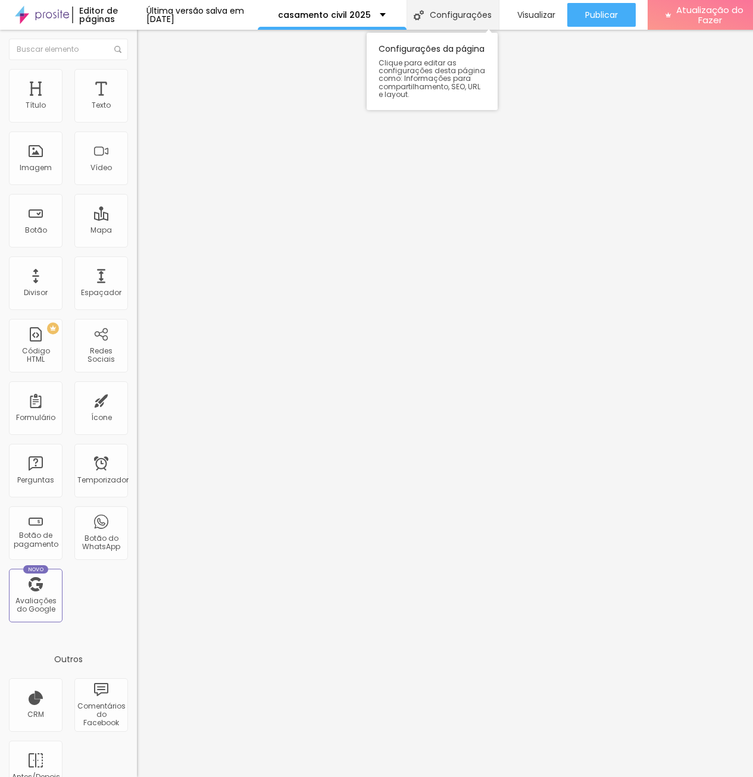
click at [461, 17] on font "Configurações" at bounding box center [461, 15] width 62 height 12
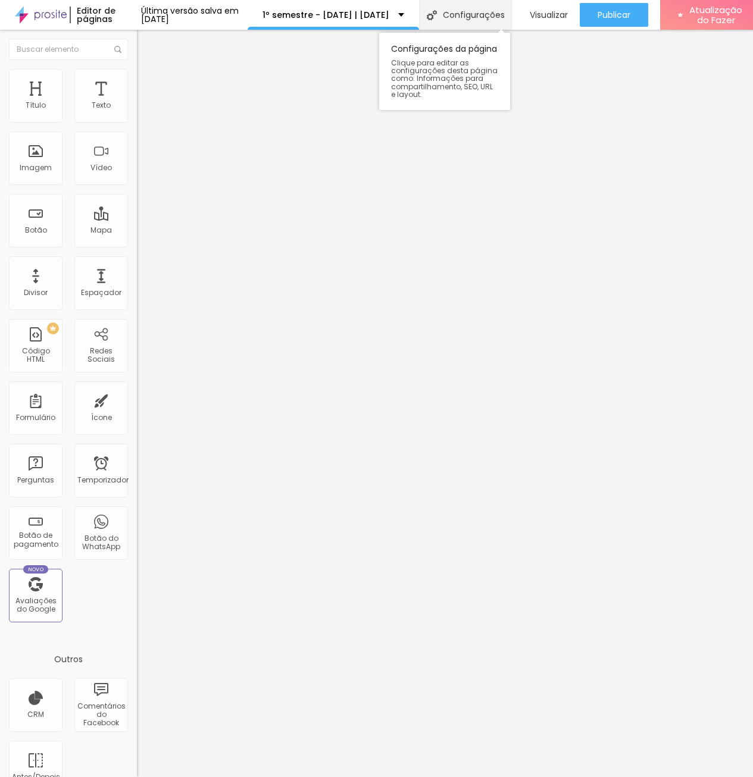
click at [483, 19] on font "Configurações" at bounding box center [474, 15] width 62 height 12
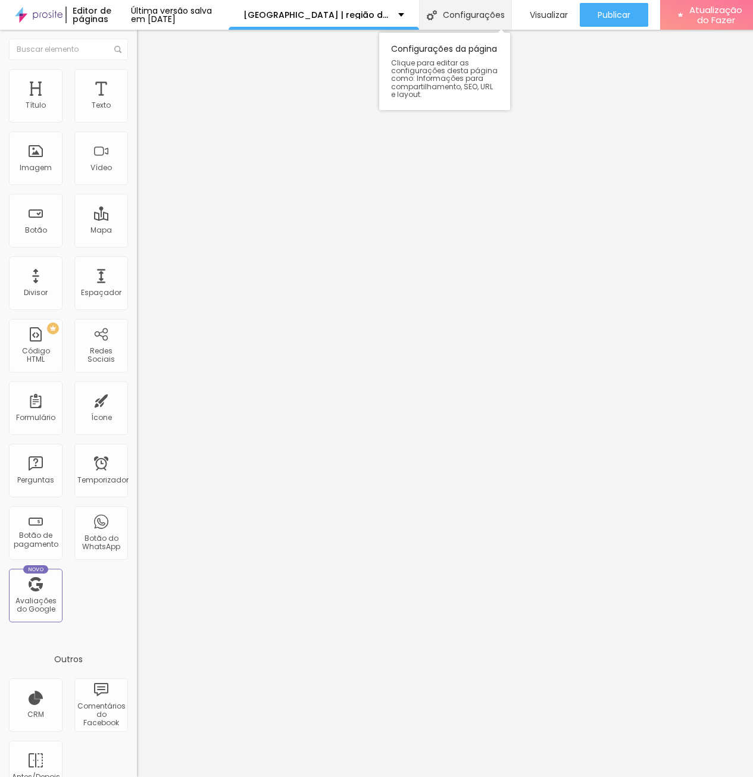
click at [490, 18] on font "Configurações" at bounding box center [474, 15] width 62 height 12
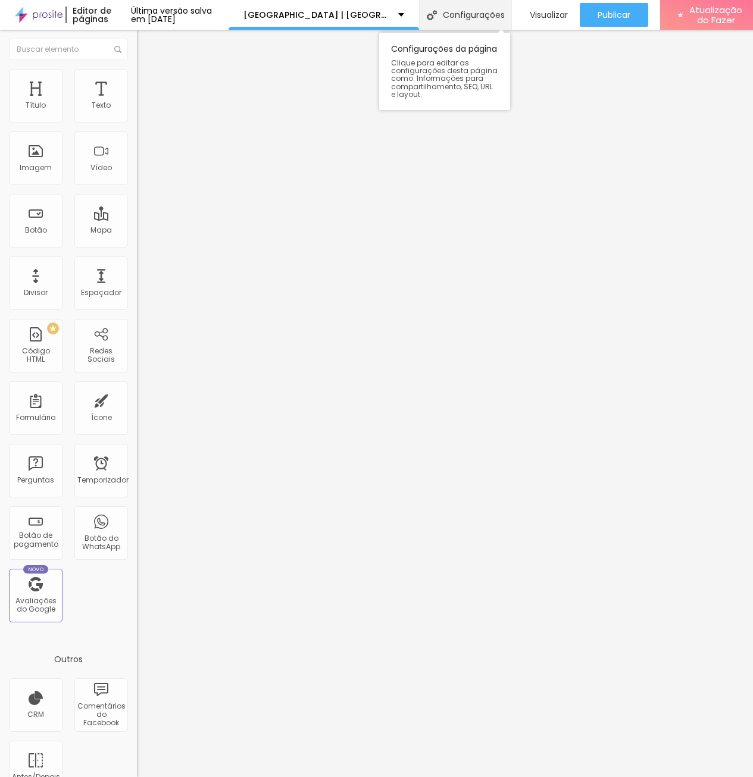
click at [477, 14] on font "Configurações" at bounding box center [474, 15] width 62 height 12
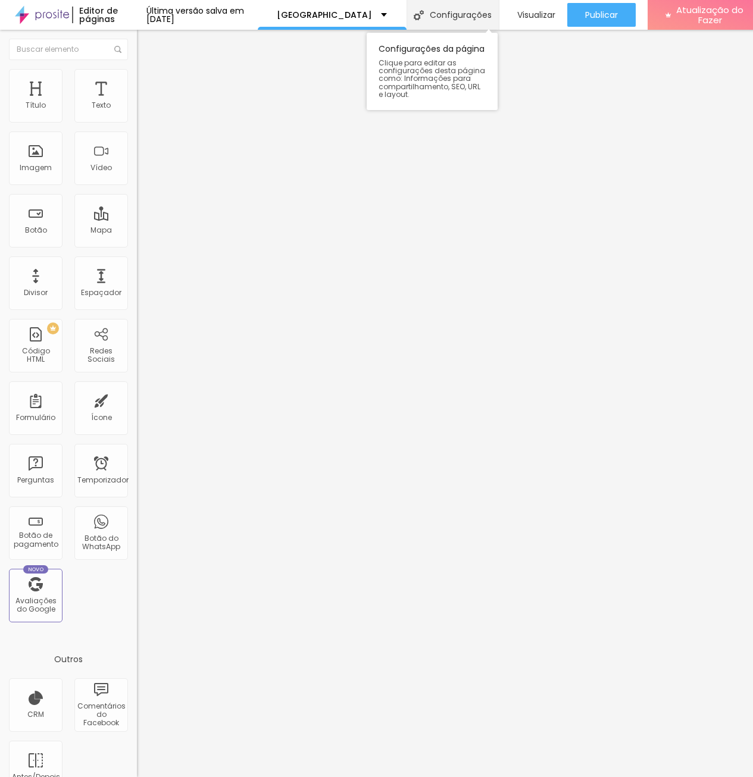
click at [457, 16] on font "Configurações" at bounding box center [461, 15] width 62 height 12
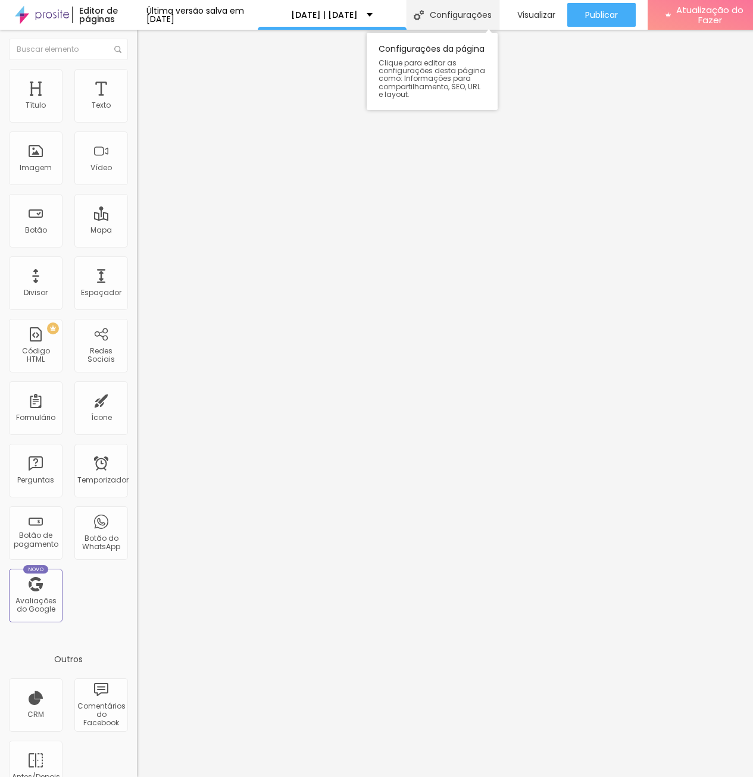
click at [459, 21] on div "Configurações" at bounding box center [452, 15] width 92 height 30
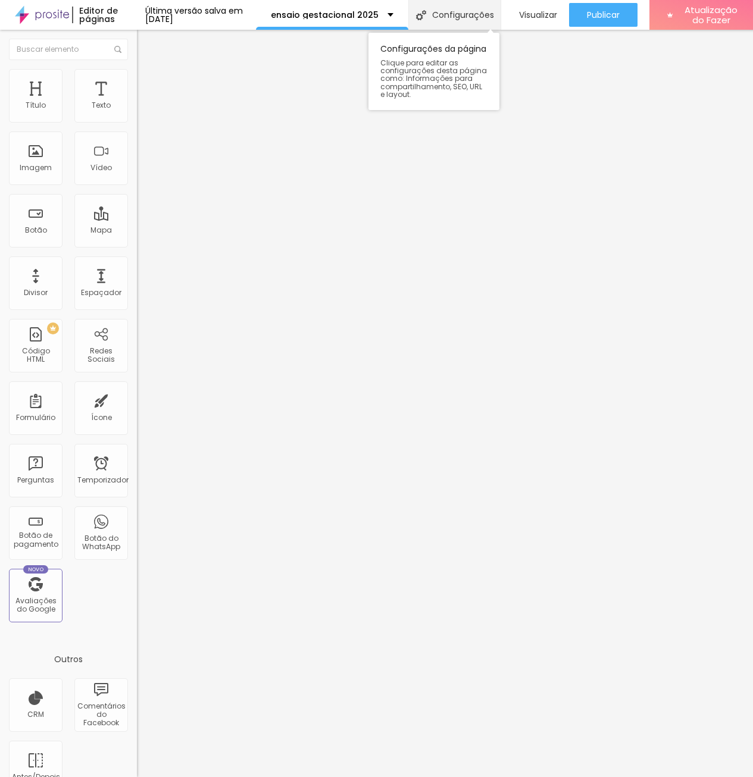
click at [455, 23] on div "Configurações" at bounding box center [454, 15] width 92 height 30
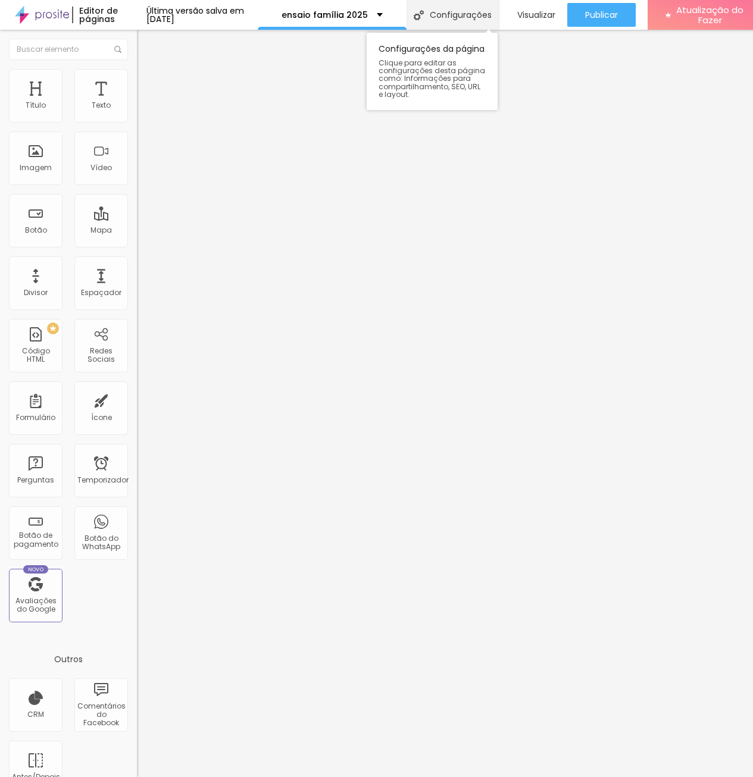
click at [475, 11] on font "Configurações" at bounding box center [461, 15] width 62 height 12
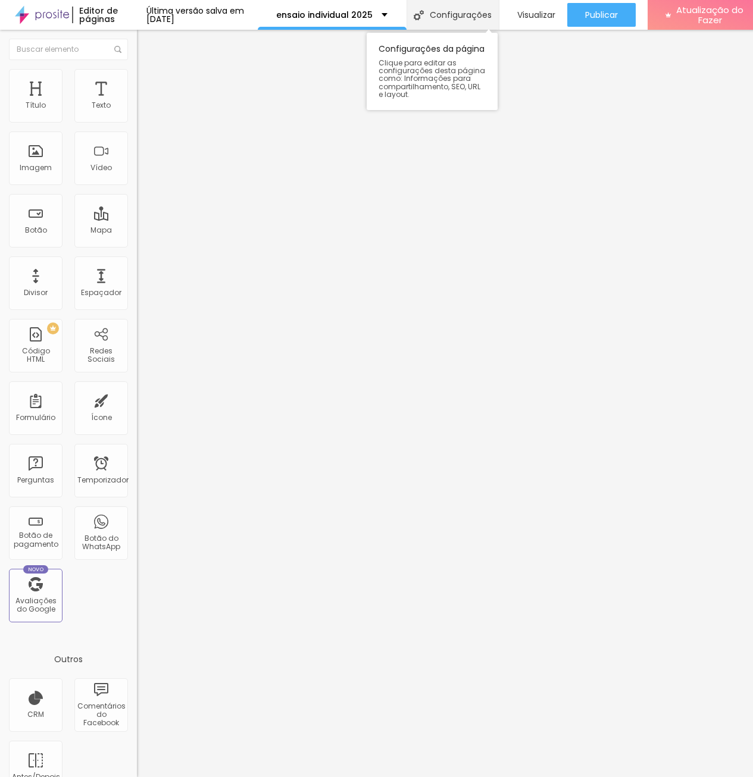
click at [464, 23] on div "Configurações" at bounding box center [452, 15] width 92 height 30
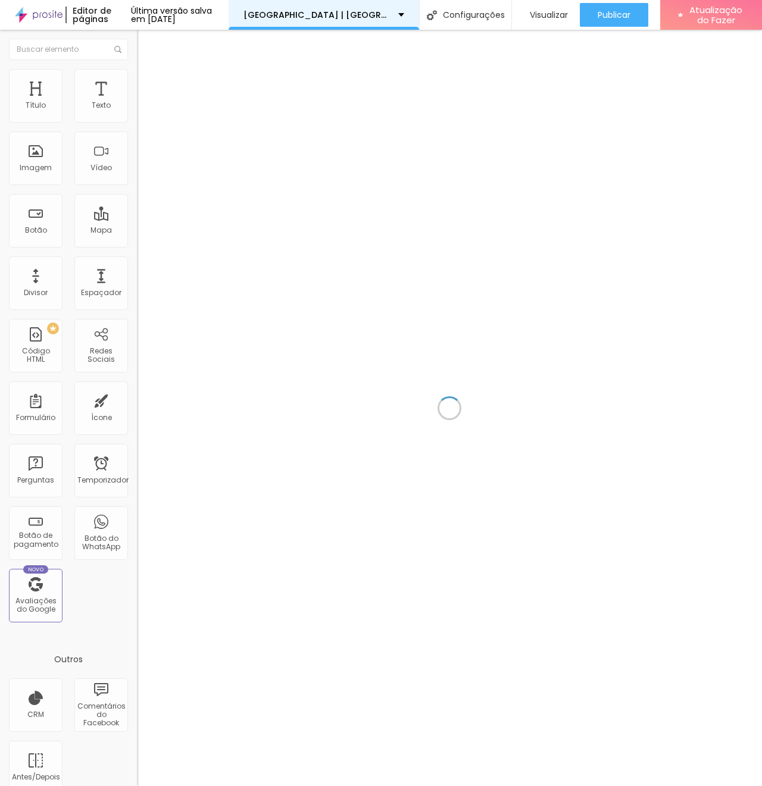
click at [407, 23] on div "[GEOGRAPHIC_DATA] | [GEOGRAPHIC_DATA]" at bounding box center [323, 15] width 190 height 30
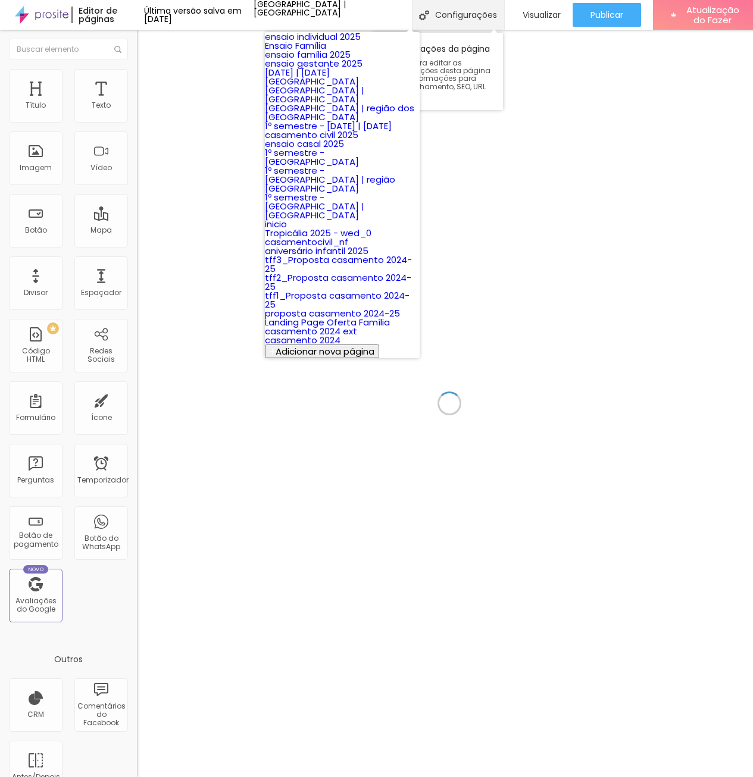
click at [468, 19] on font "Configurações" at bounding box center [466, 15] width 62 height 12
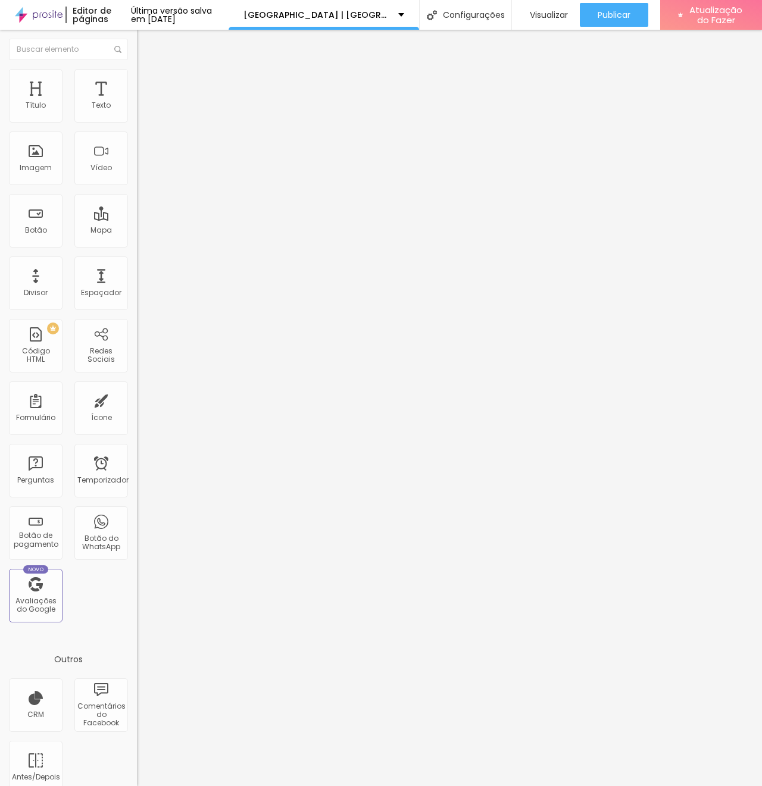
click at [602, 785] on div at bounding box center [381, 798] width 762 height 11
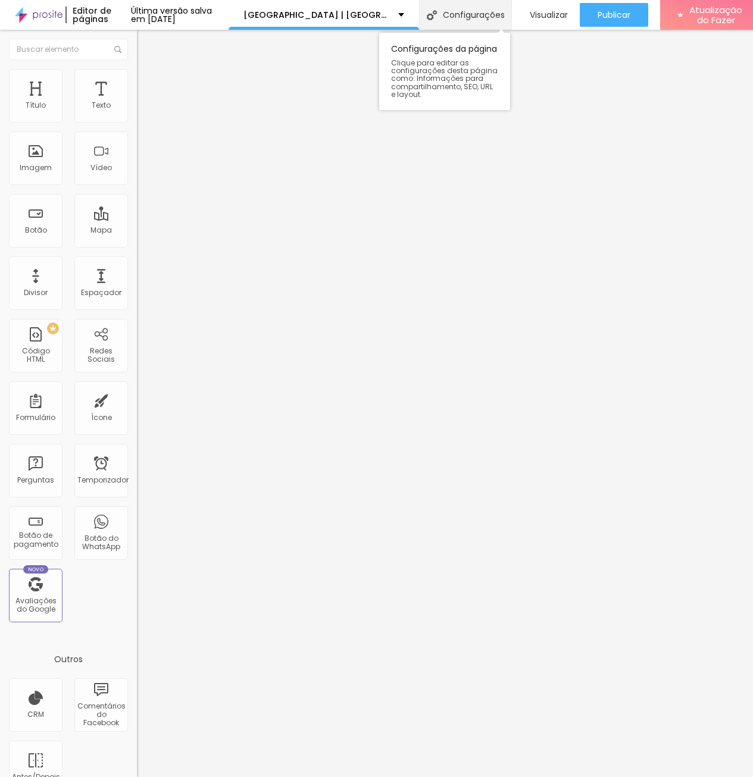
click at [491, 17] on font "Configurações" at bounding box center [474, 15] width 62 height 12
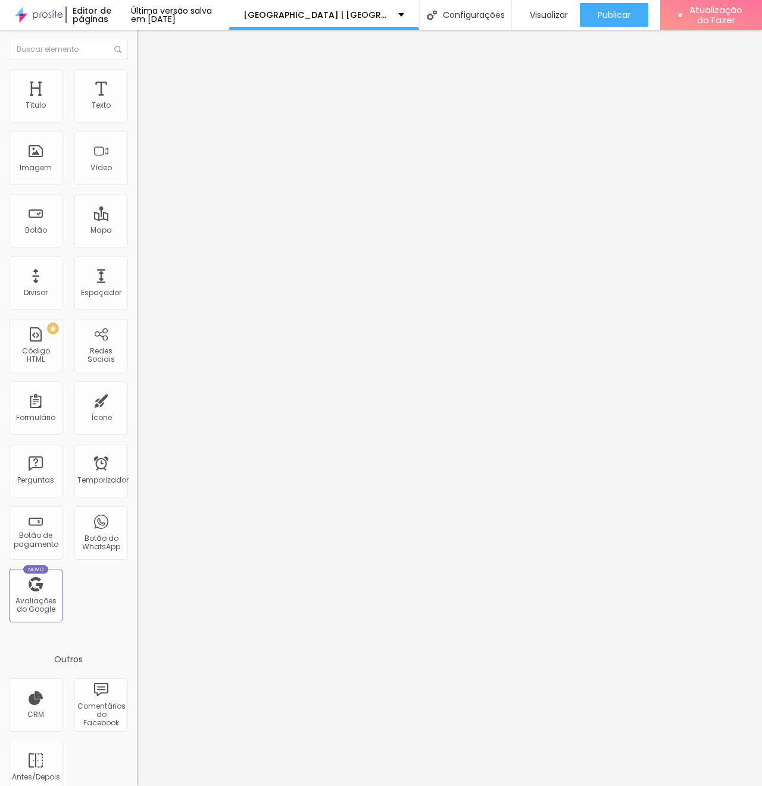
scroll to position [29, 0]
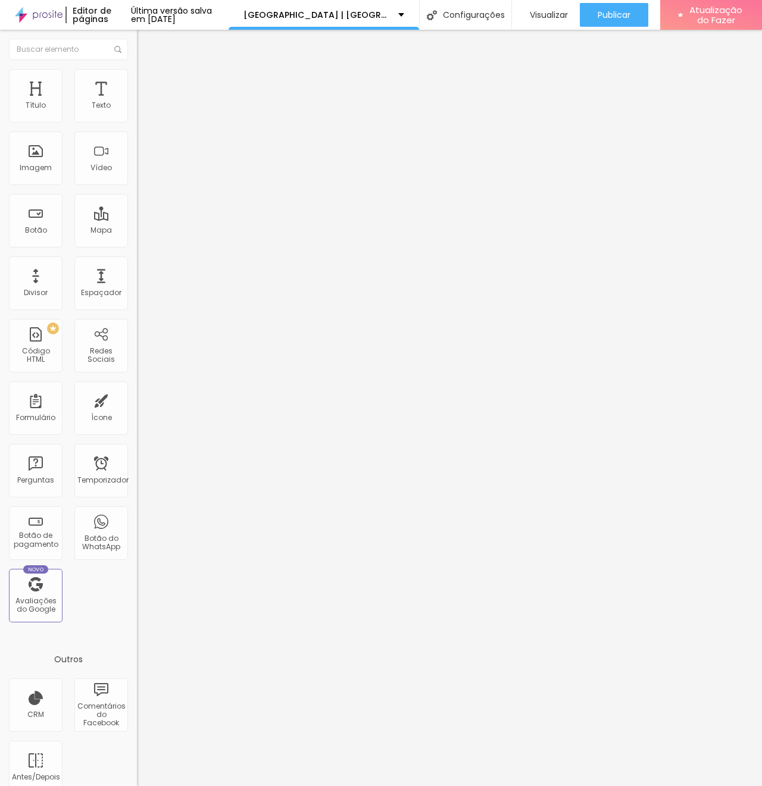
type input "/tff_2025"
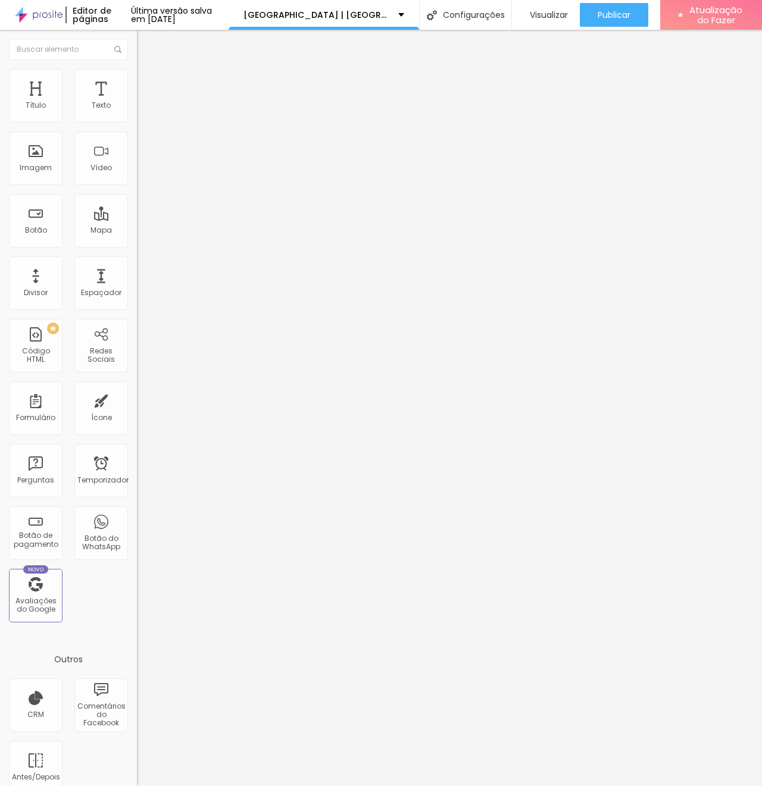
click at [595, 785] on div at bounding box center [381, 798] width 762 height 11
